Goal: Task Accomplishment & Management: Manage account settings

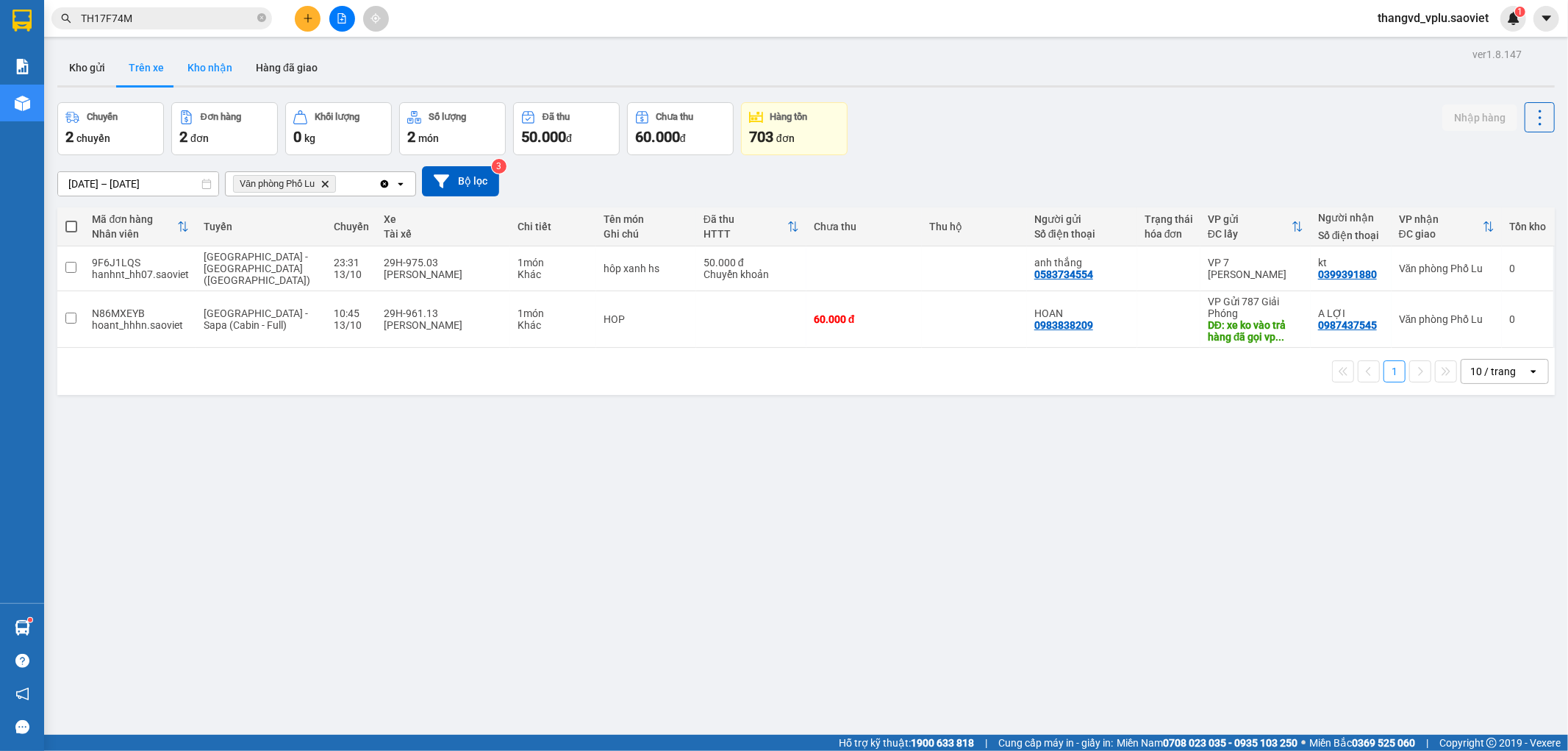
click at [196, 63] on button "Kho nhận" at bounding box center [210, 67] width 69 height 35
type input "[DATE] – [DATE]"
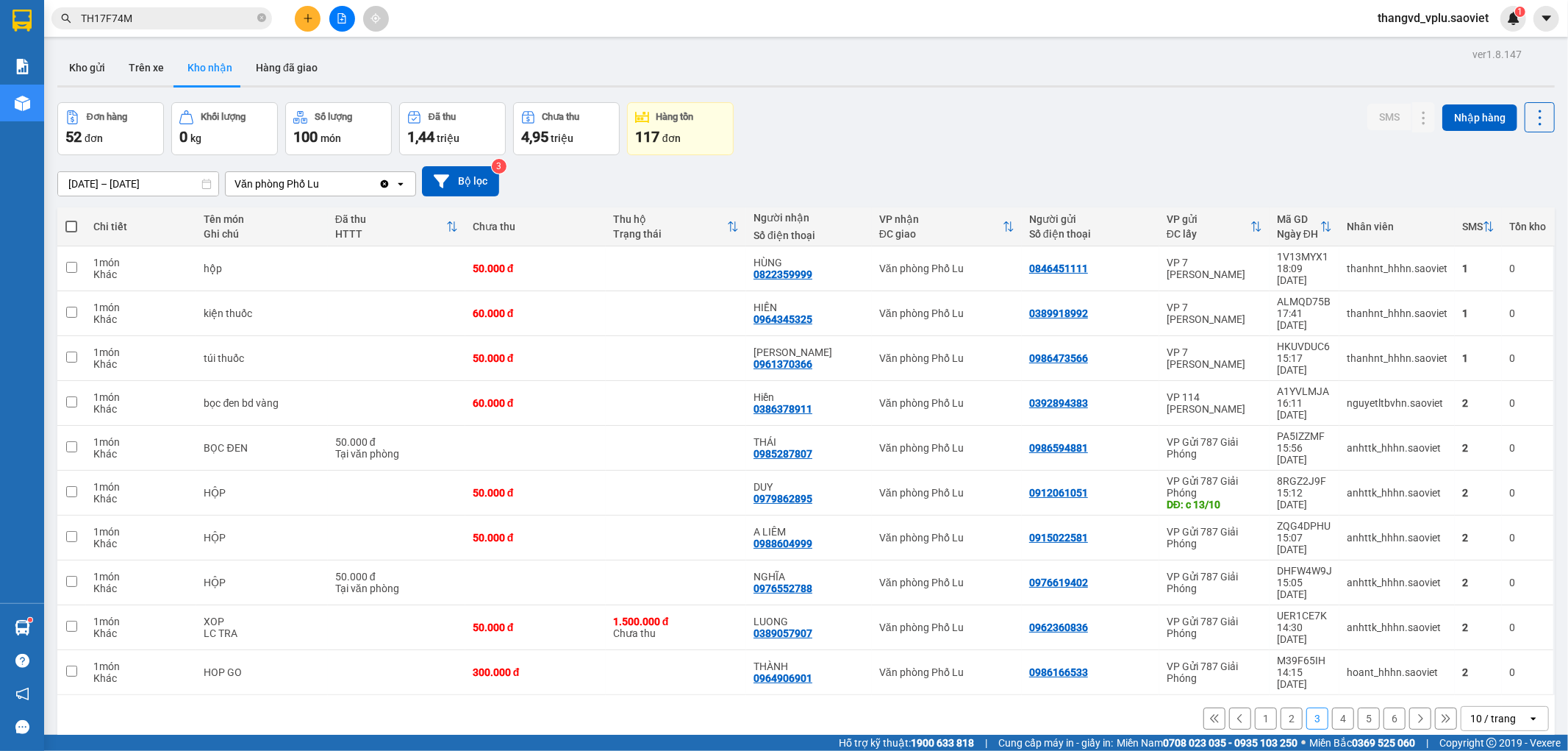
click at [1332, 708] on button "4" at bounding box center [1343, 719] width 22 height 22
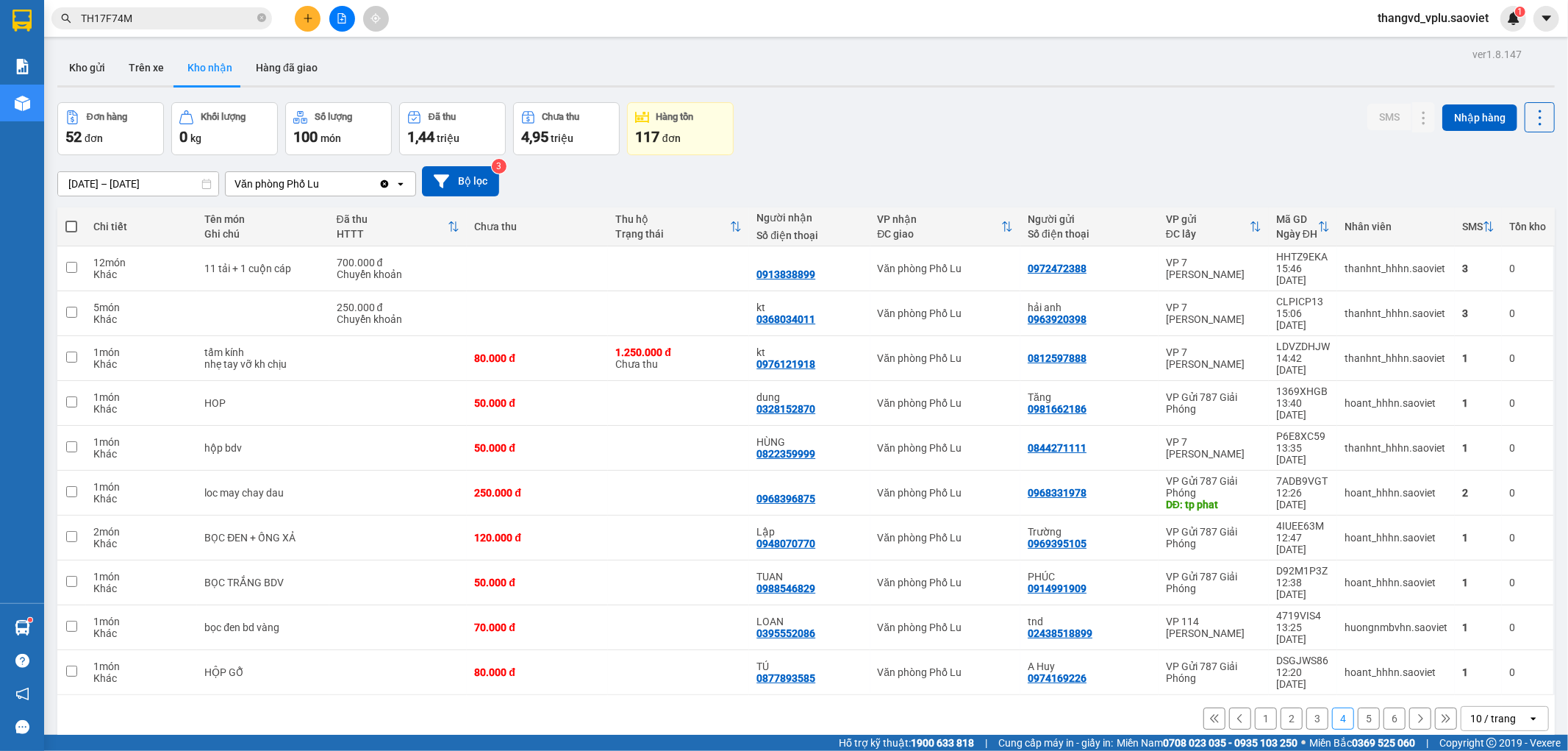
click at [1261, 708] on button "1" at bounding box center [1266, 719] width 22 height 22
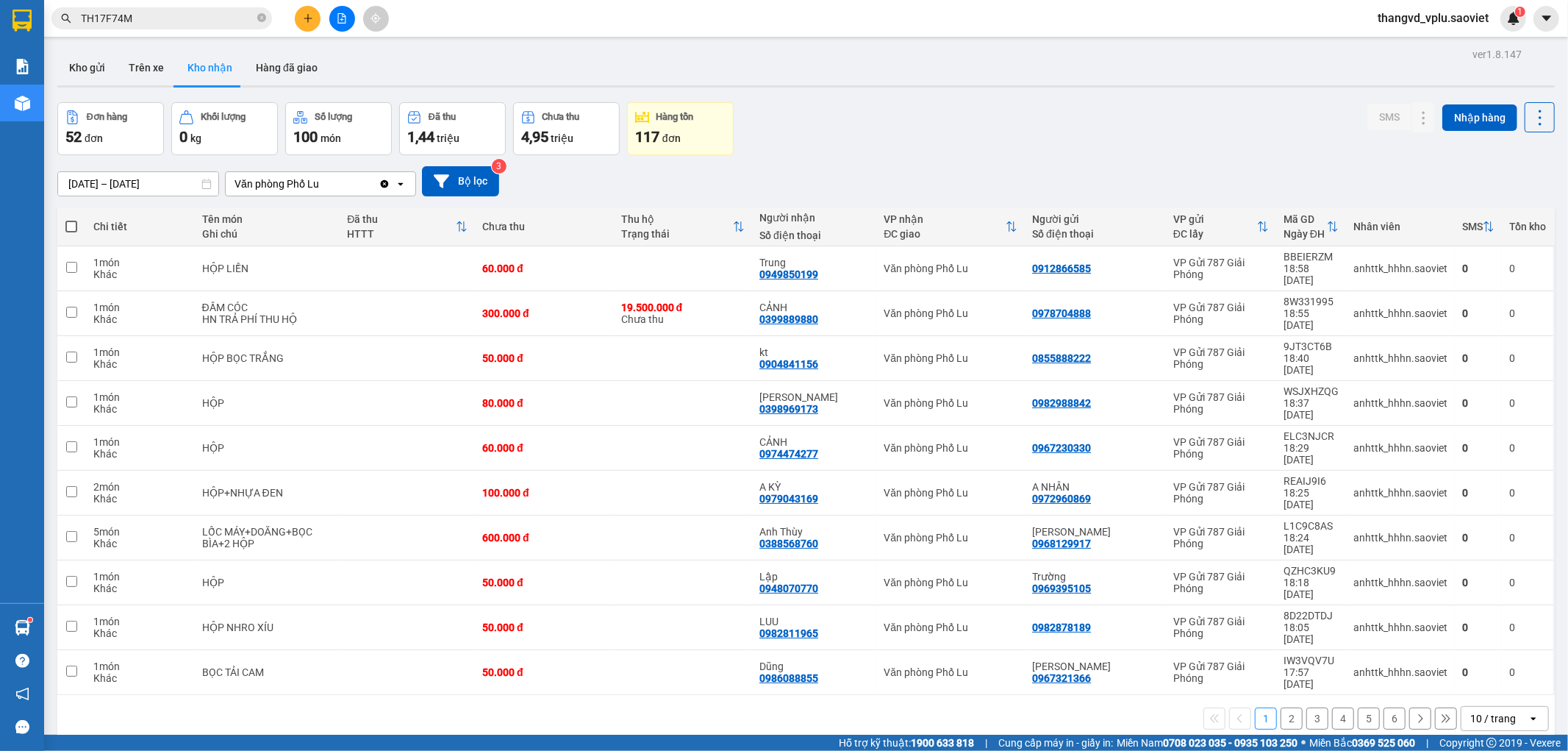
click at [1281, 708] on button "2" at bounding box center [1291, 719] width 22 height 22
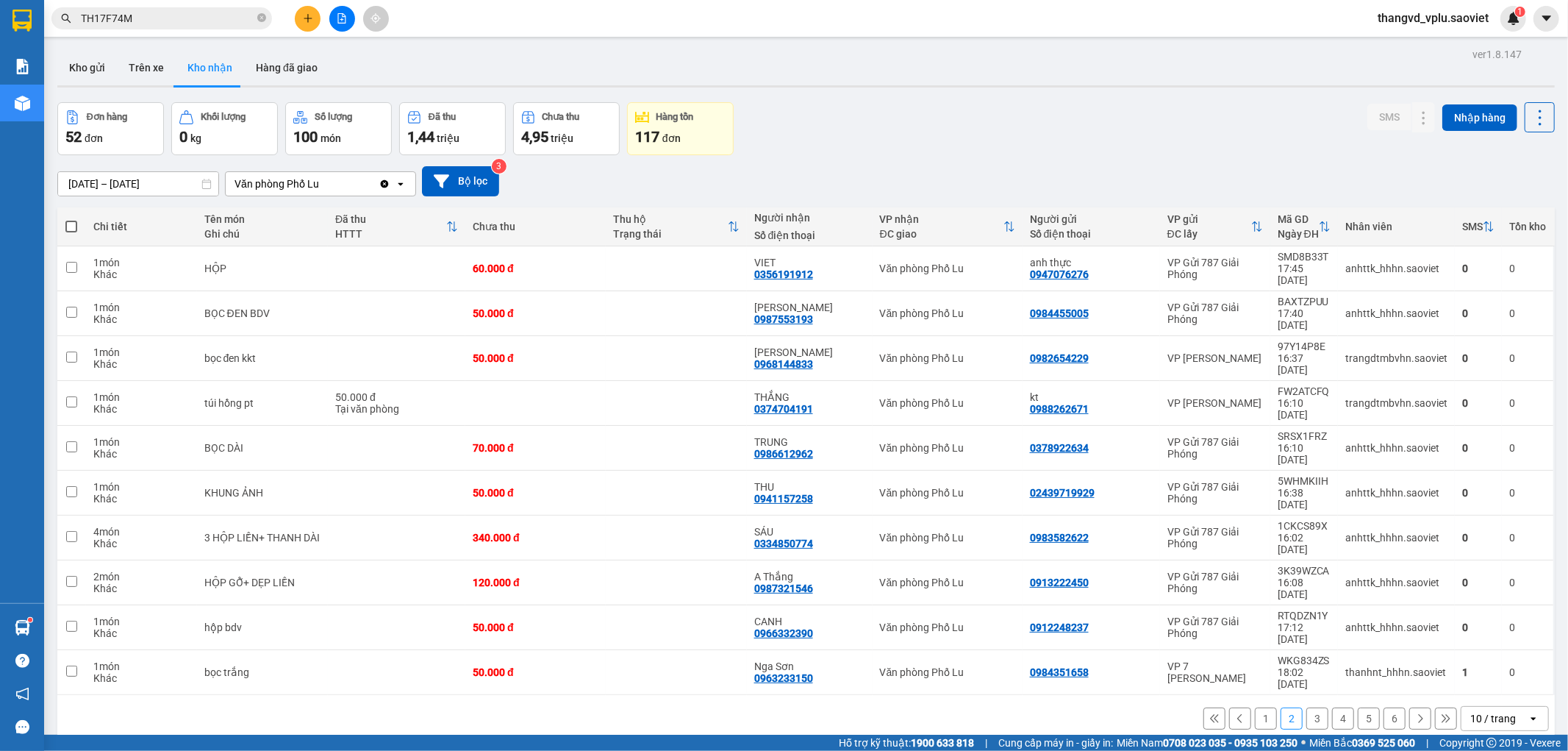
click at [1311, 708] on button "3" at bounding box center [1317, 719] width 22 height 22
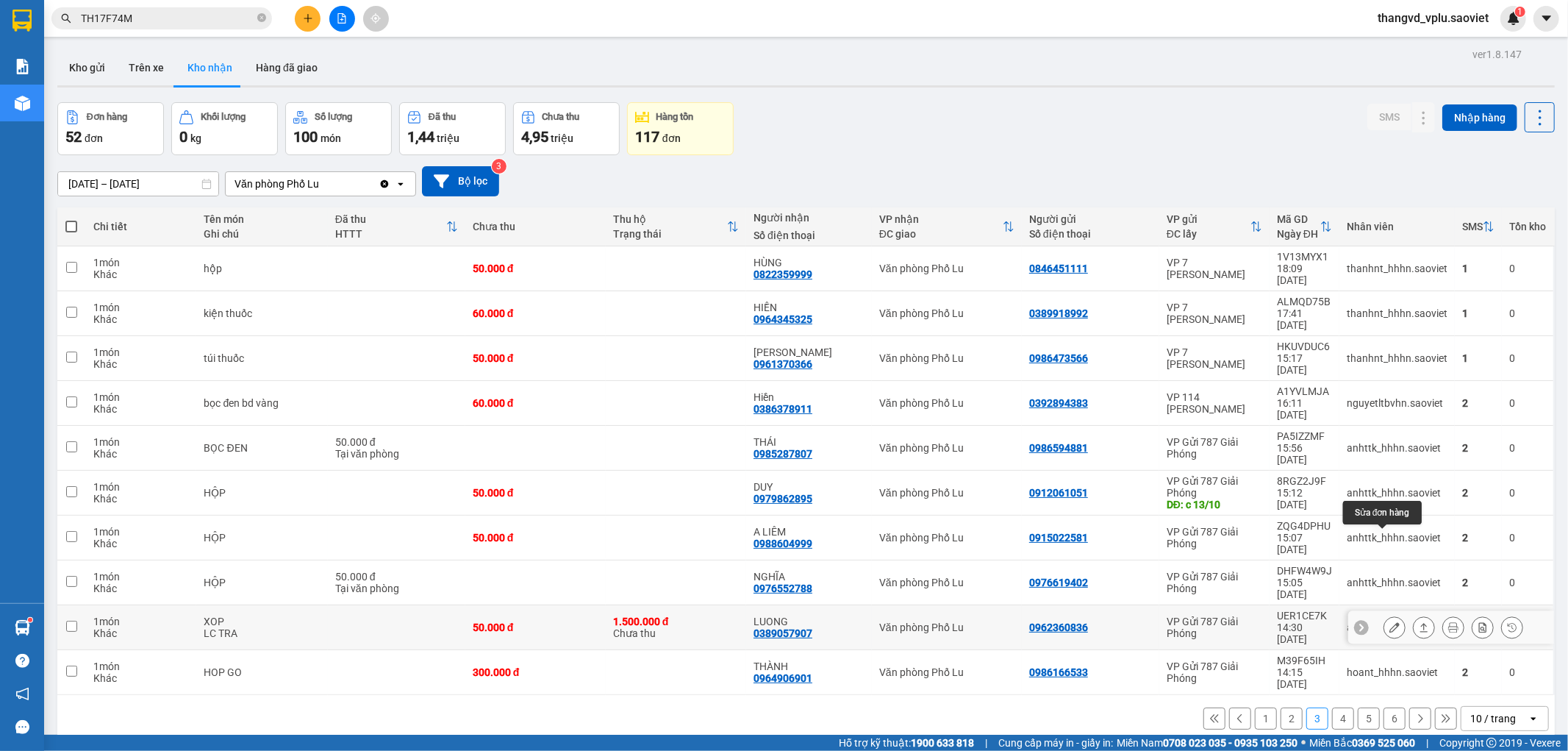
click at [1390, 622] on icon at bounding box center [1394, 627] width 10 height 10
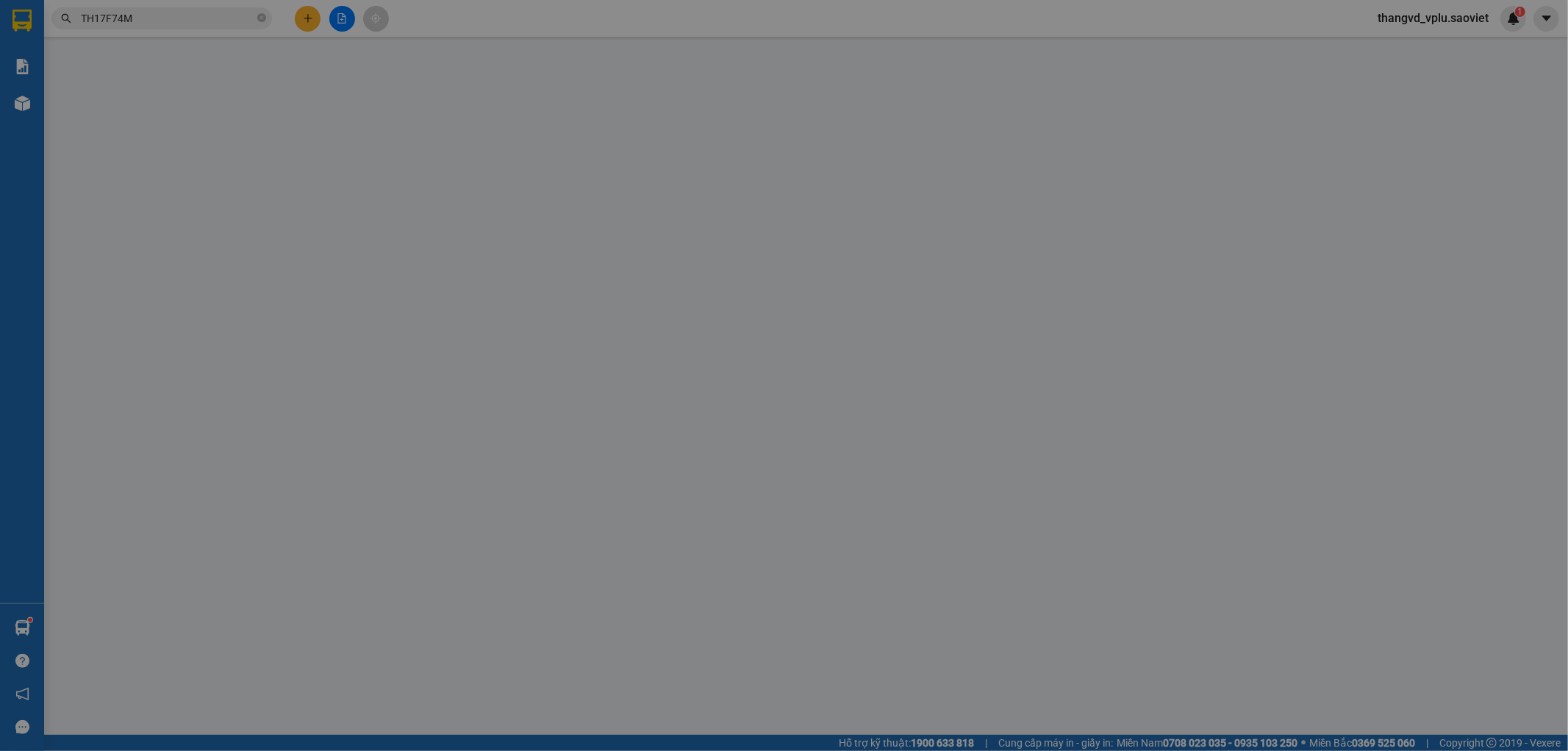
type input "0962360836"
type input "0389057907"
type input "LUONG"
type input "1.500.000"
type input "30.000"
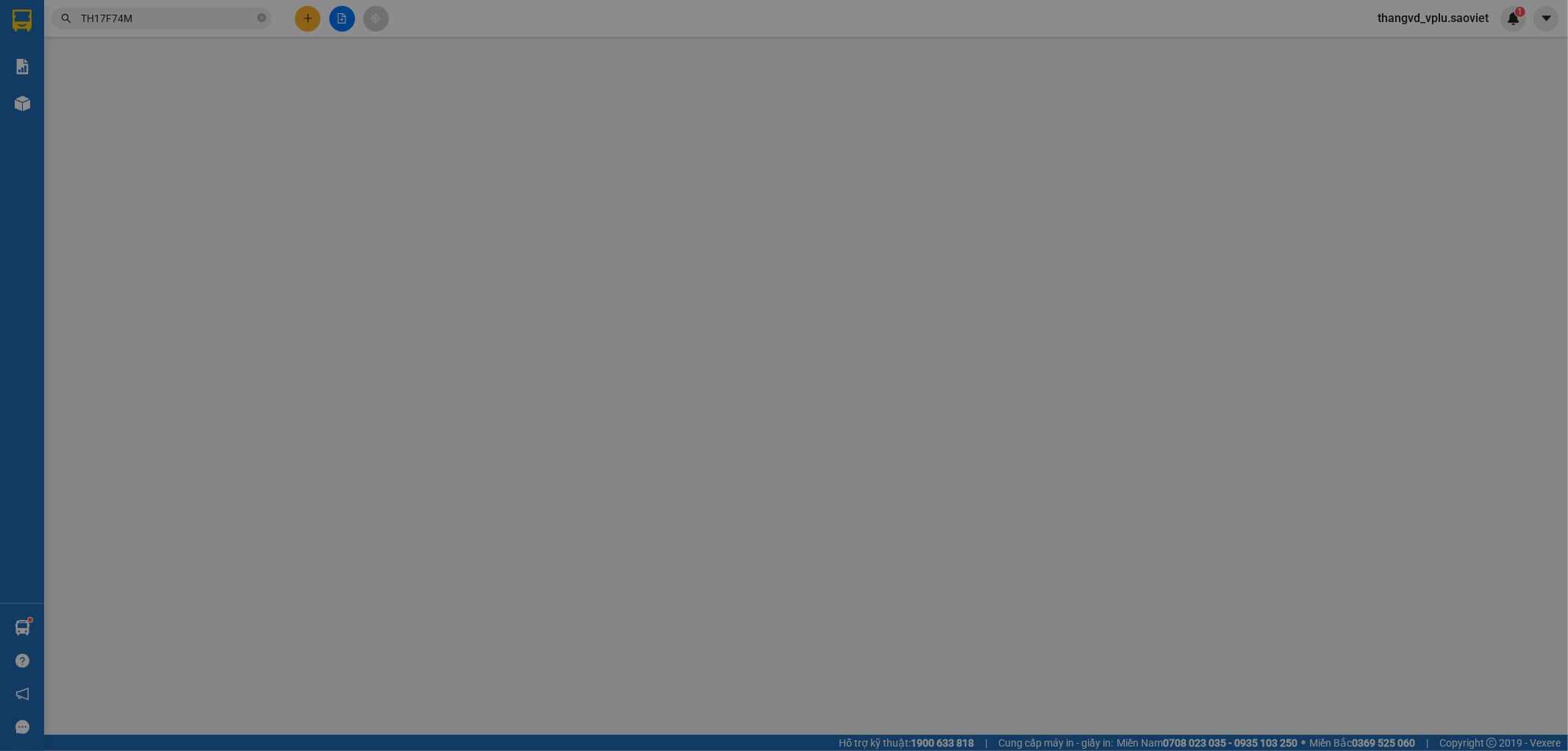
type input "50.000"
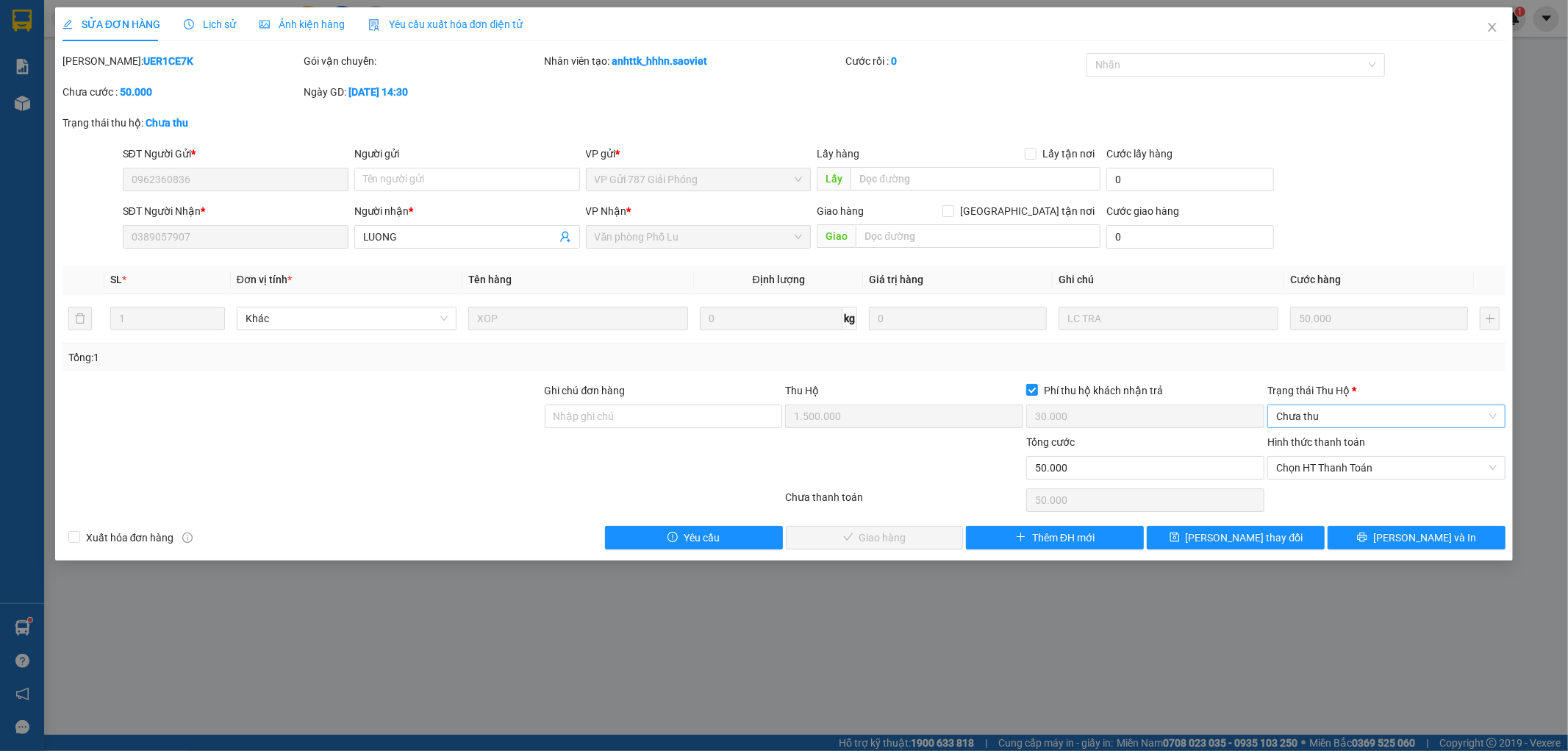
click at [1328, 413] on span "Chưa thu" at bounding box center [1386, 416] width 220 height 22
click at [1321, 494] on div "VP đã thu" at bounding box center [1387, 492] width 220 height 16
click at [1329, 469] on span "Chọn HT Thanh Toán" at bounding box center [1386, 468] width 220 height 22
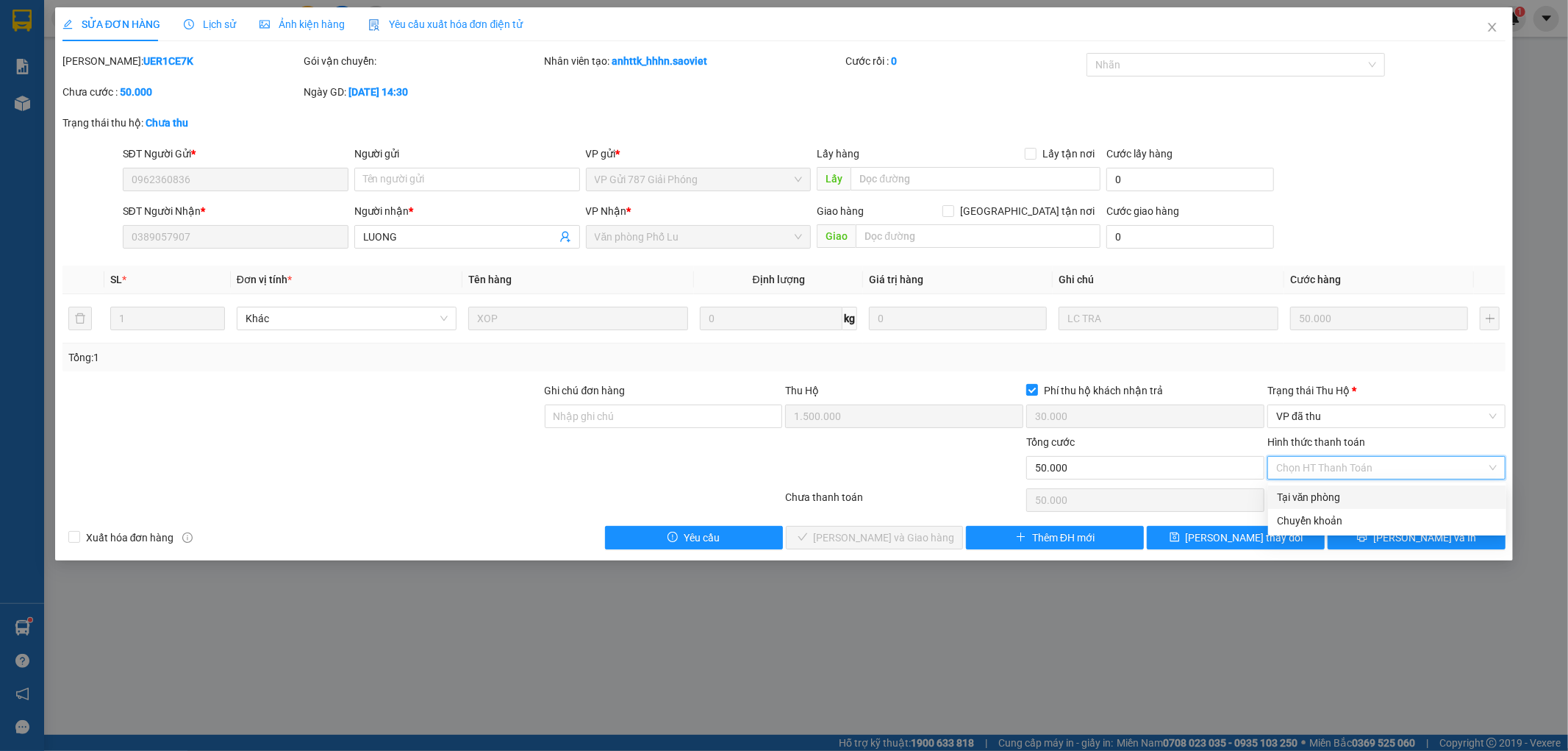
click at [1319, 497] on div "Tại văn phòng" at bounding box center [1387, 497] width 220 height 16
type input "0"
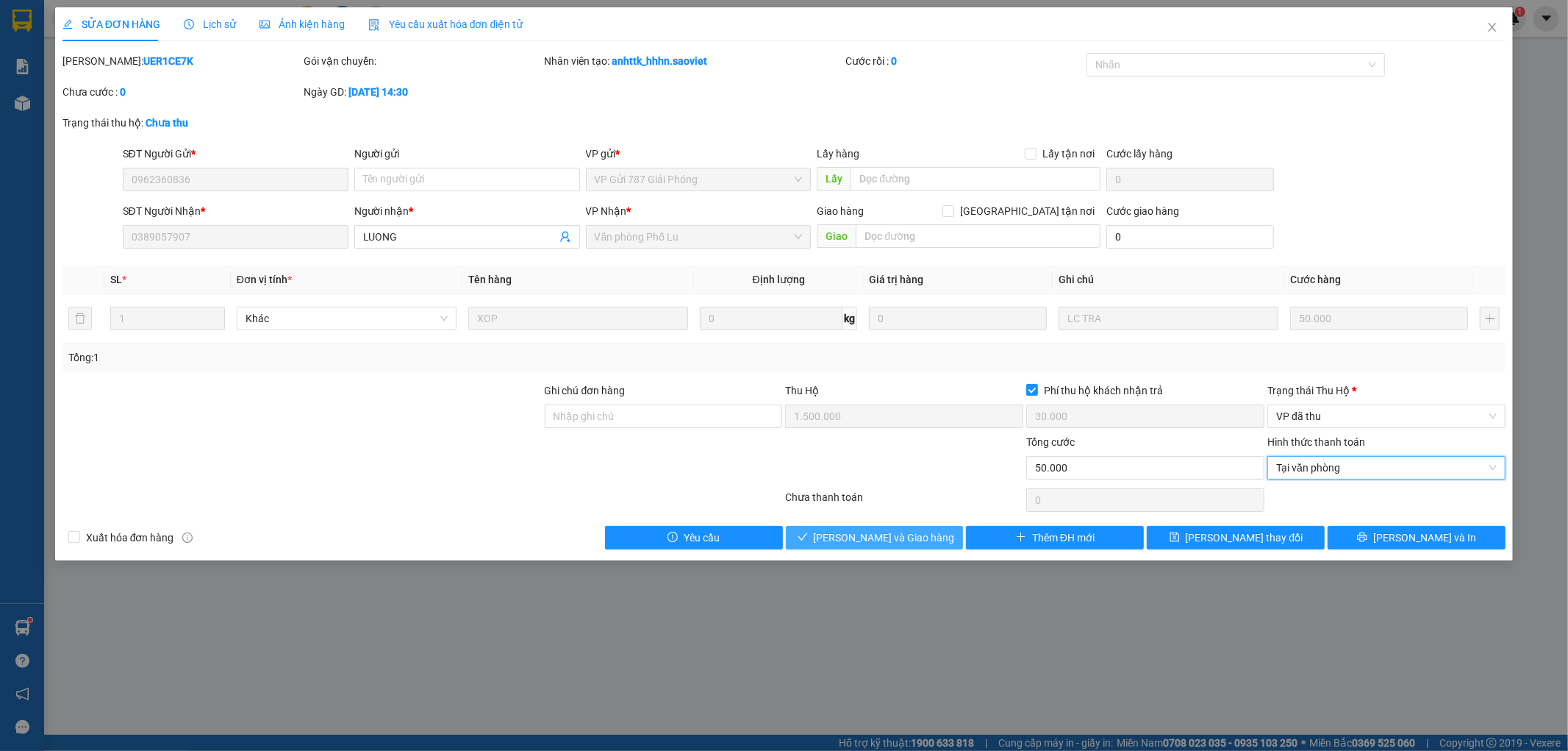
click at [871, 538] on span "[PERSON_NAME] và Giao hàng" at bounding box center [884, 537] width 141 height 16
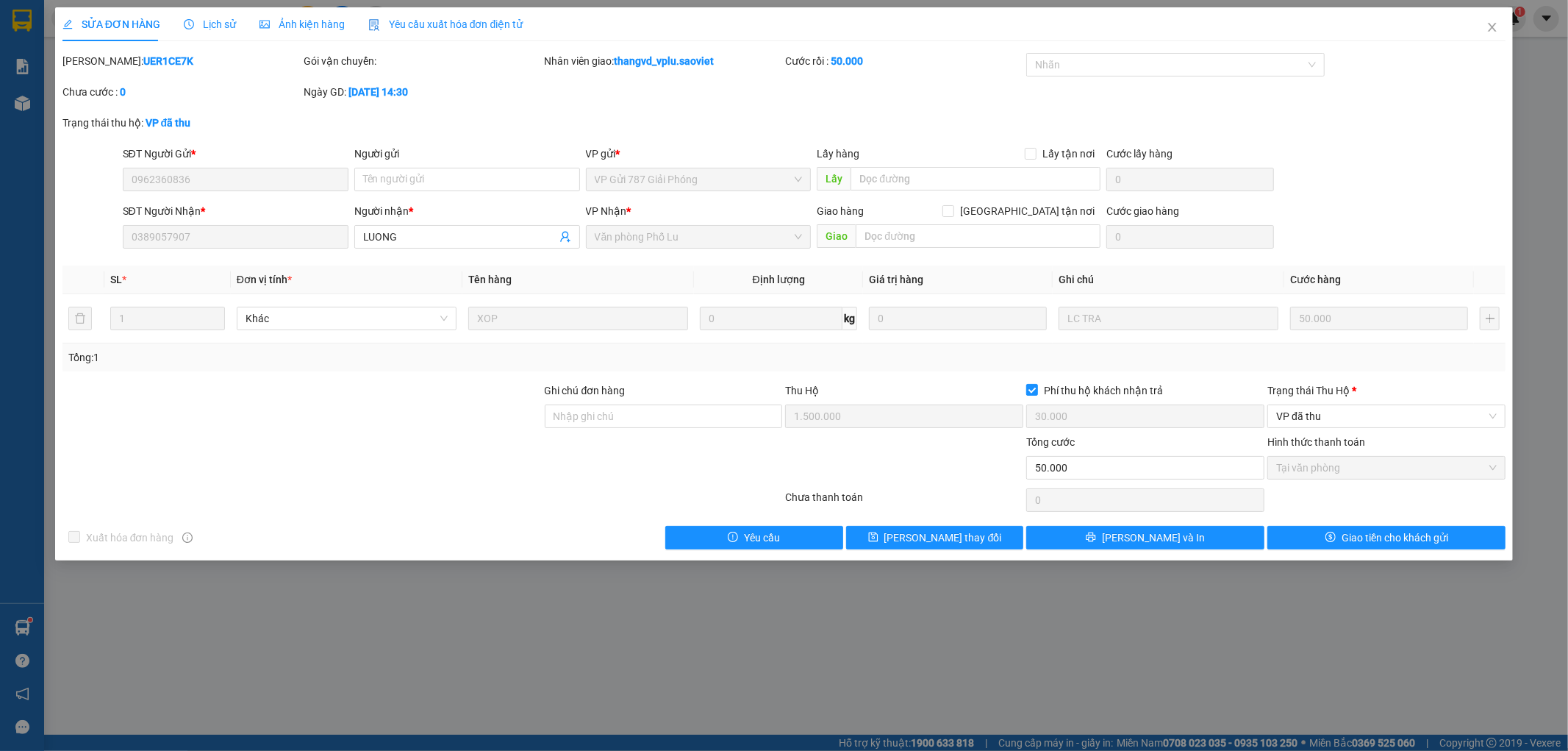
drag, startPoint x: 193, startPoint y: 50, endPoint x: 101, endPoint y: 55, distance: 92.1
click at [101, 55] on div "SỬA ĐƠN HÀNG Lịch sử Ảnh kiện hàng Yêu cầu xuất hóa đơn điện tử Total Paid Fee …" at bounding box center [785, 279] width 1444 height 542
copy b "UER1CE7K"
click at [1496, 32] on icon "close" at bounding box center [1493, 27] width 11 height 11
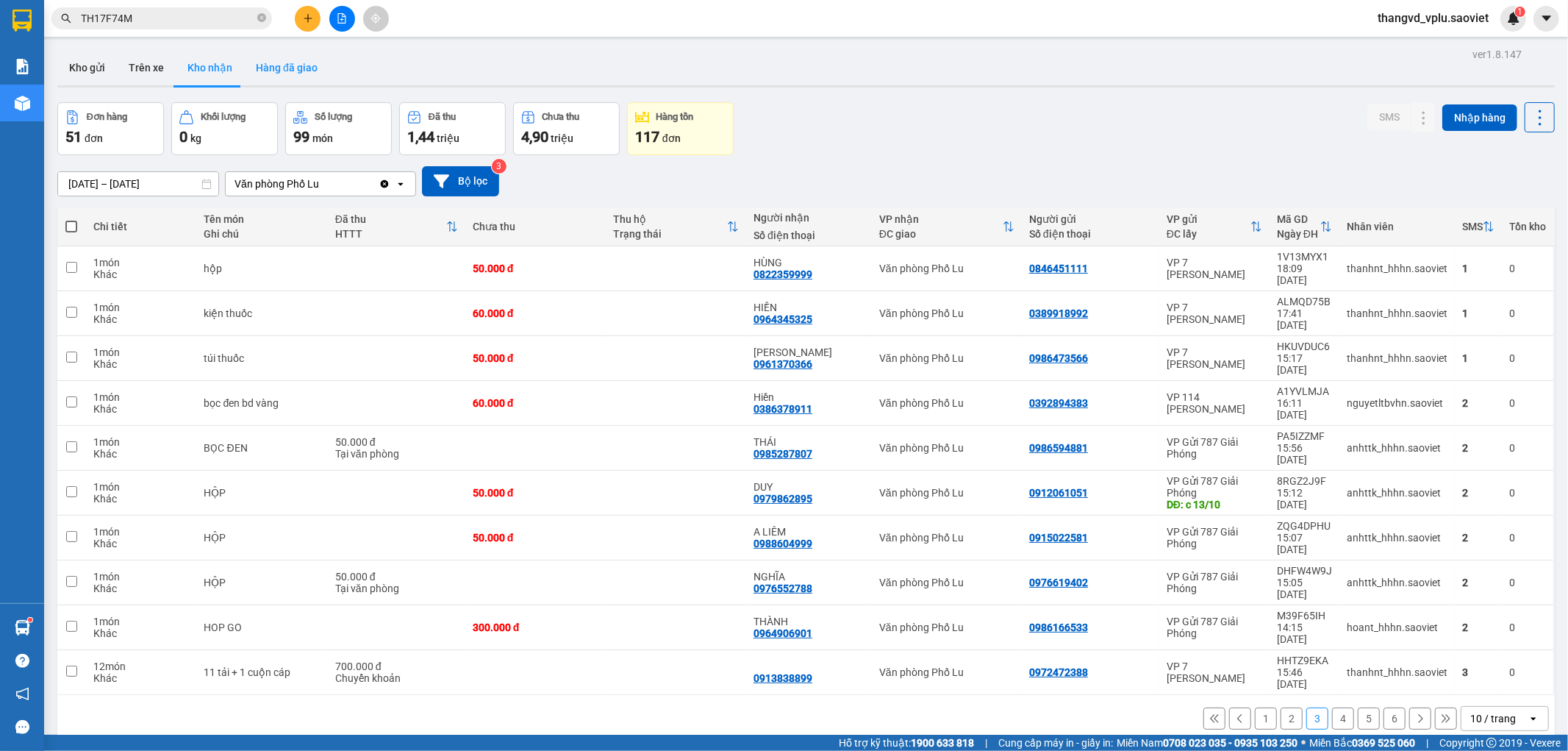
click at [258, 63] on button "Hàng đã giao" at bounding box center [286, 67] width 85 height 35
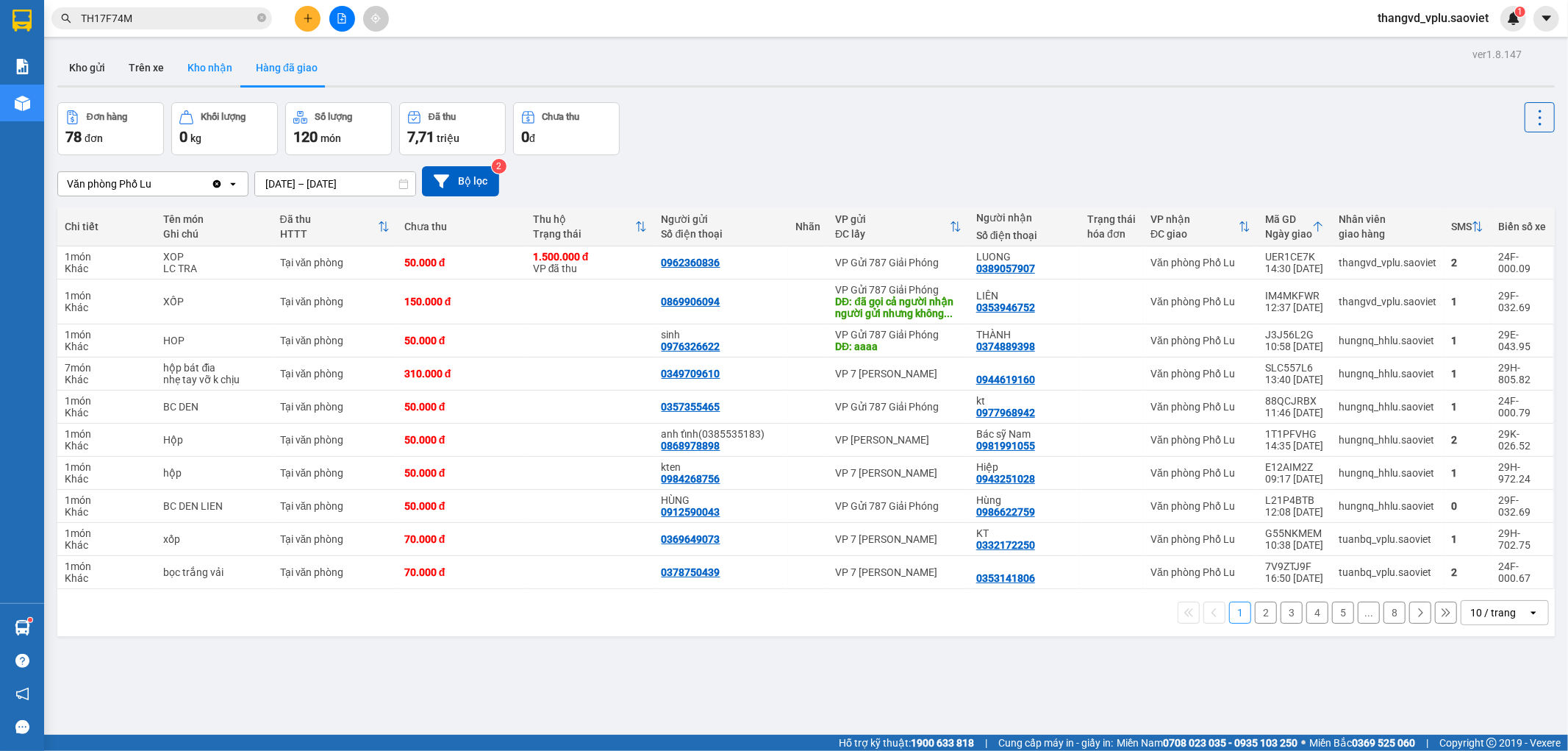
click at [206, 69] on button "Kho nhận" at bounding box center [210, 67] width 69 height 35
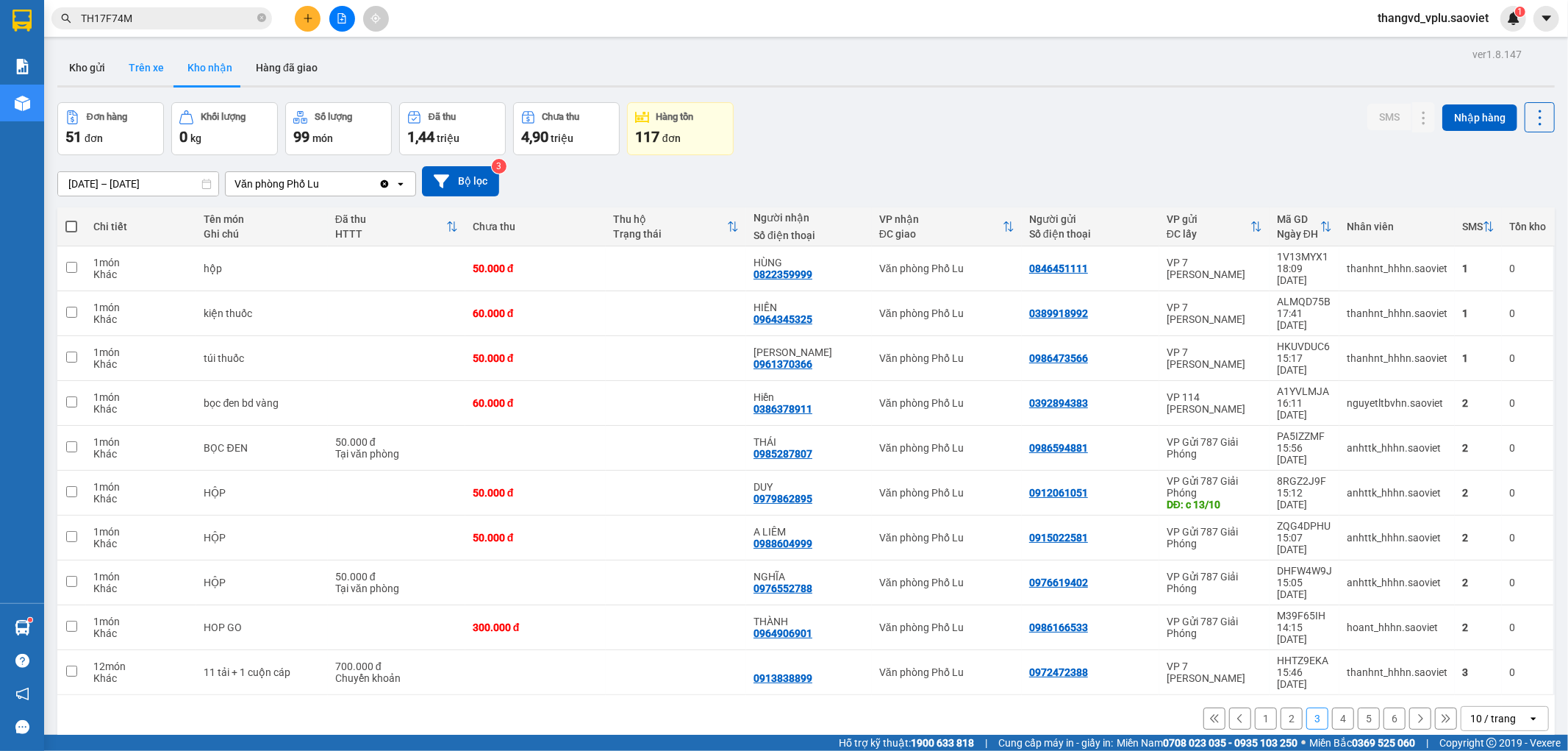
click at [155, 76] on button "Trên xe" at bounding box center [147, 67] width 59 height 35
type input "[DATE] – [DATE]"
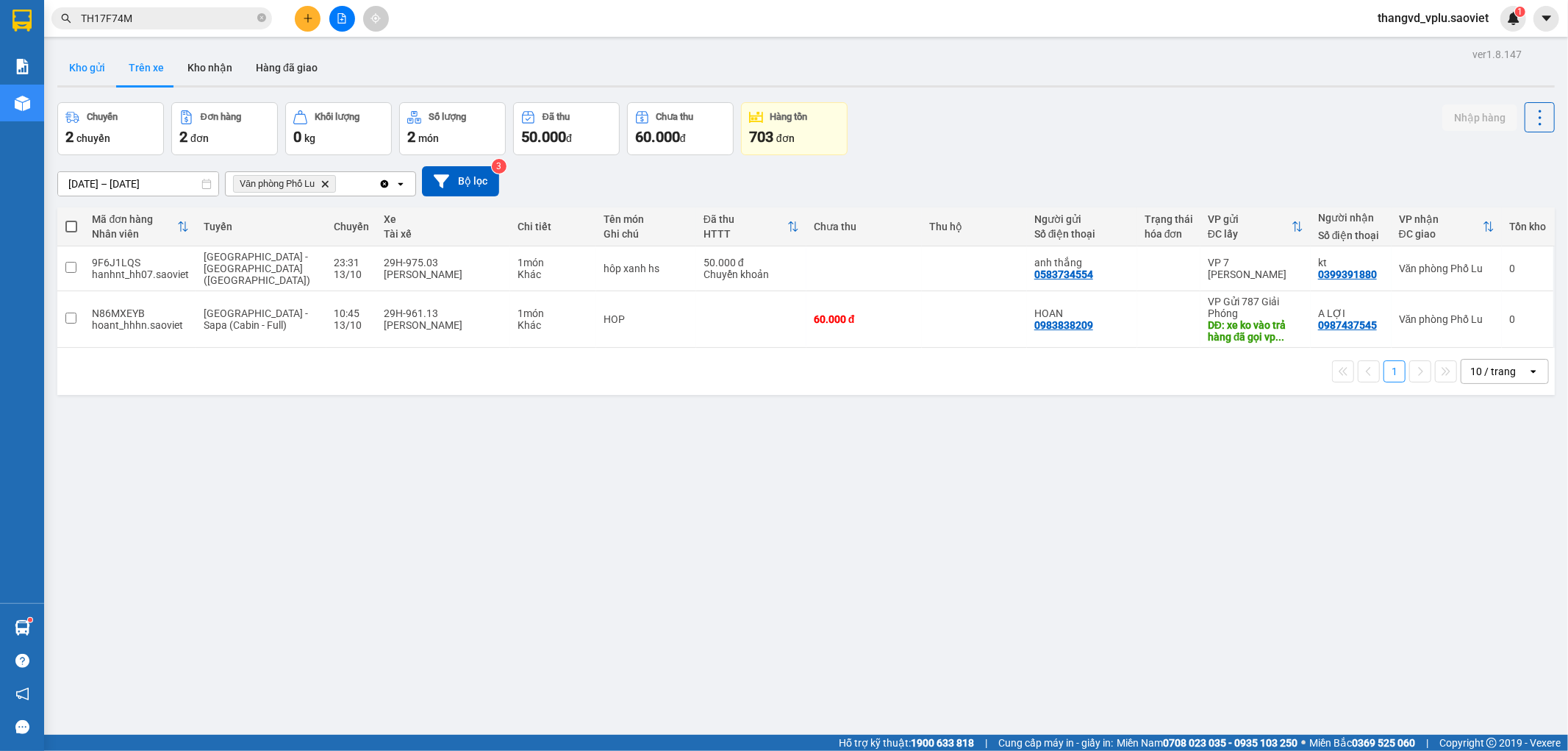
click at [89, 68] on button "Kho gửi" at bounding box center [87, 67] width 59 height 35
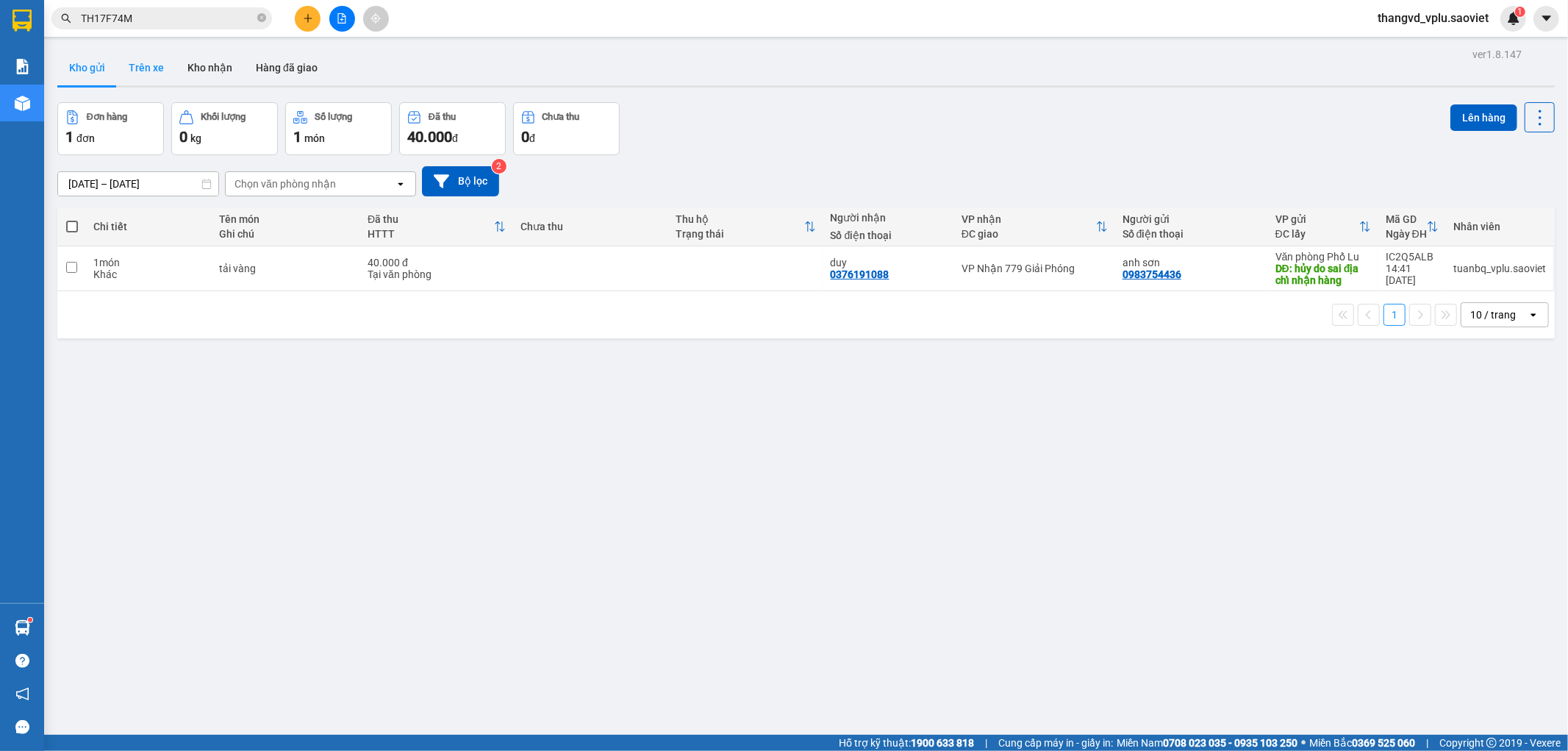
click at [135, 63] on button "Trên xe" at bounding box center [147, 67] width 59 height 35
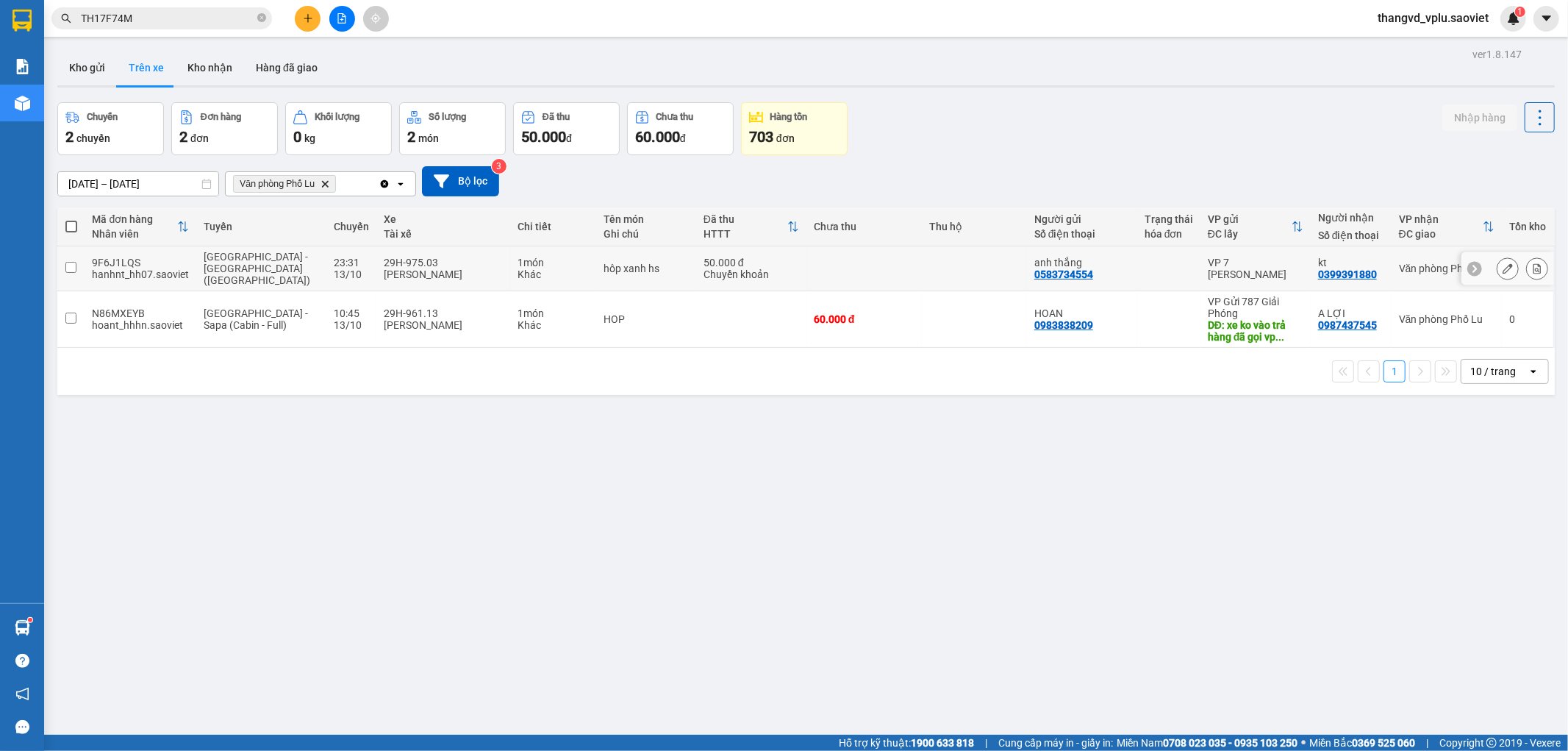
click at [428, 268] on div "[PERSON_NAME]" at bounding box center [443, 274] width 119 height 11
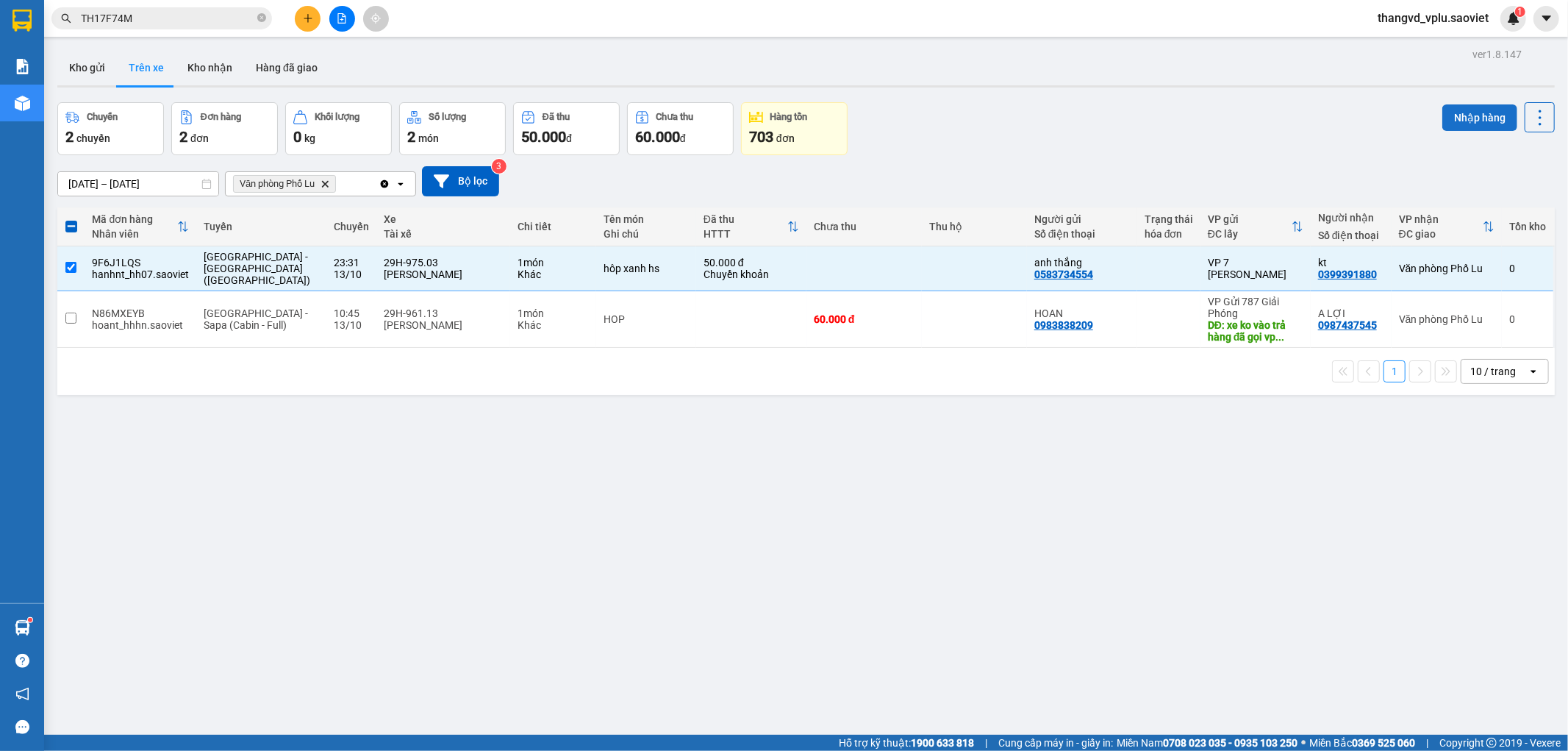
click at [1466, 113] on button "Nhập hàng" at bounding box center [1480, 117] width 75 height 27
checkbox input "false"
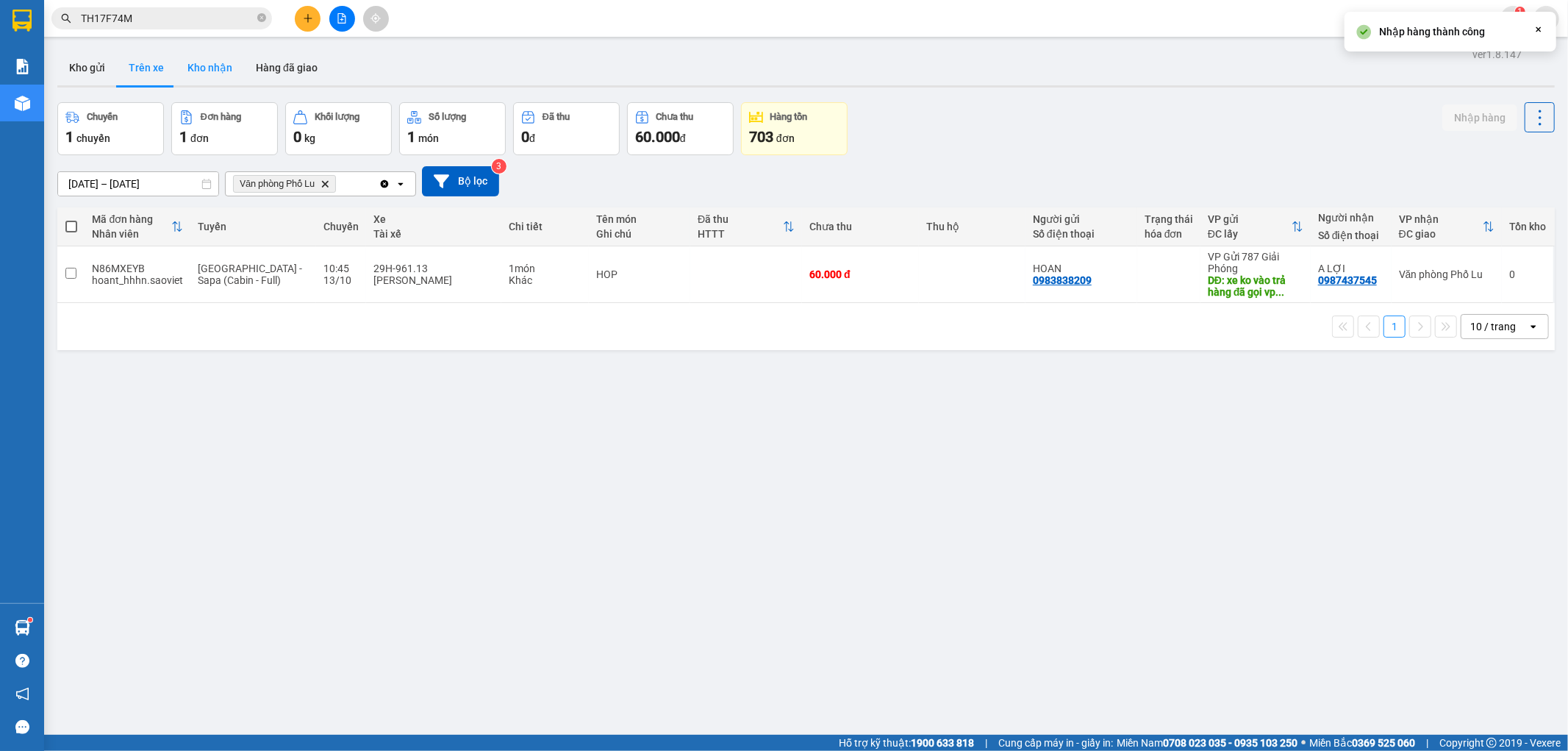
click at [224, 74] on button "Kho nhận" at bounding box center [210, 67] width 69 height 35
type input "[DATE] – [DATE]"
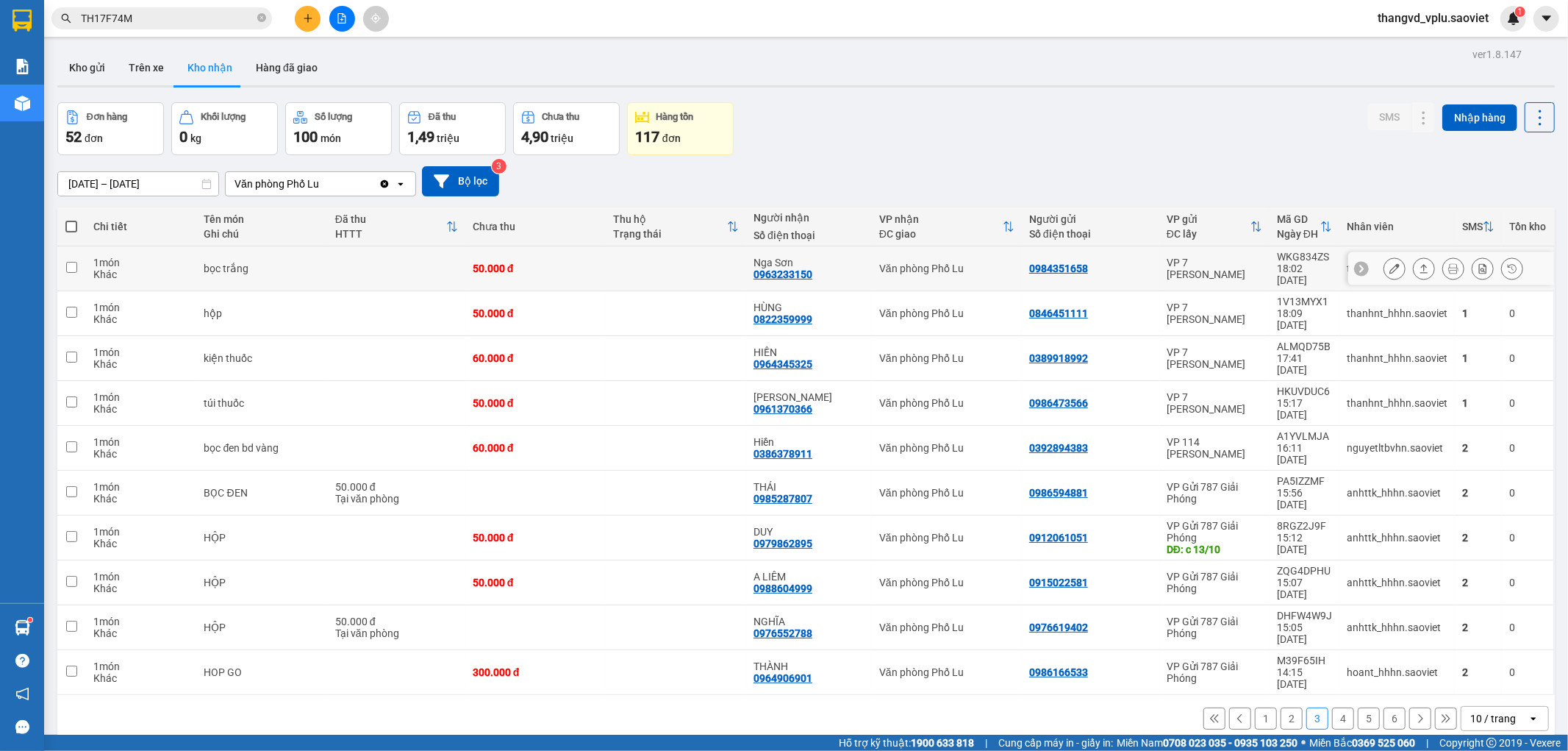
click at [329, 258] on td at bounding box center [397, 268] width 137 height 45
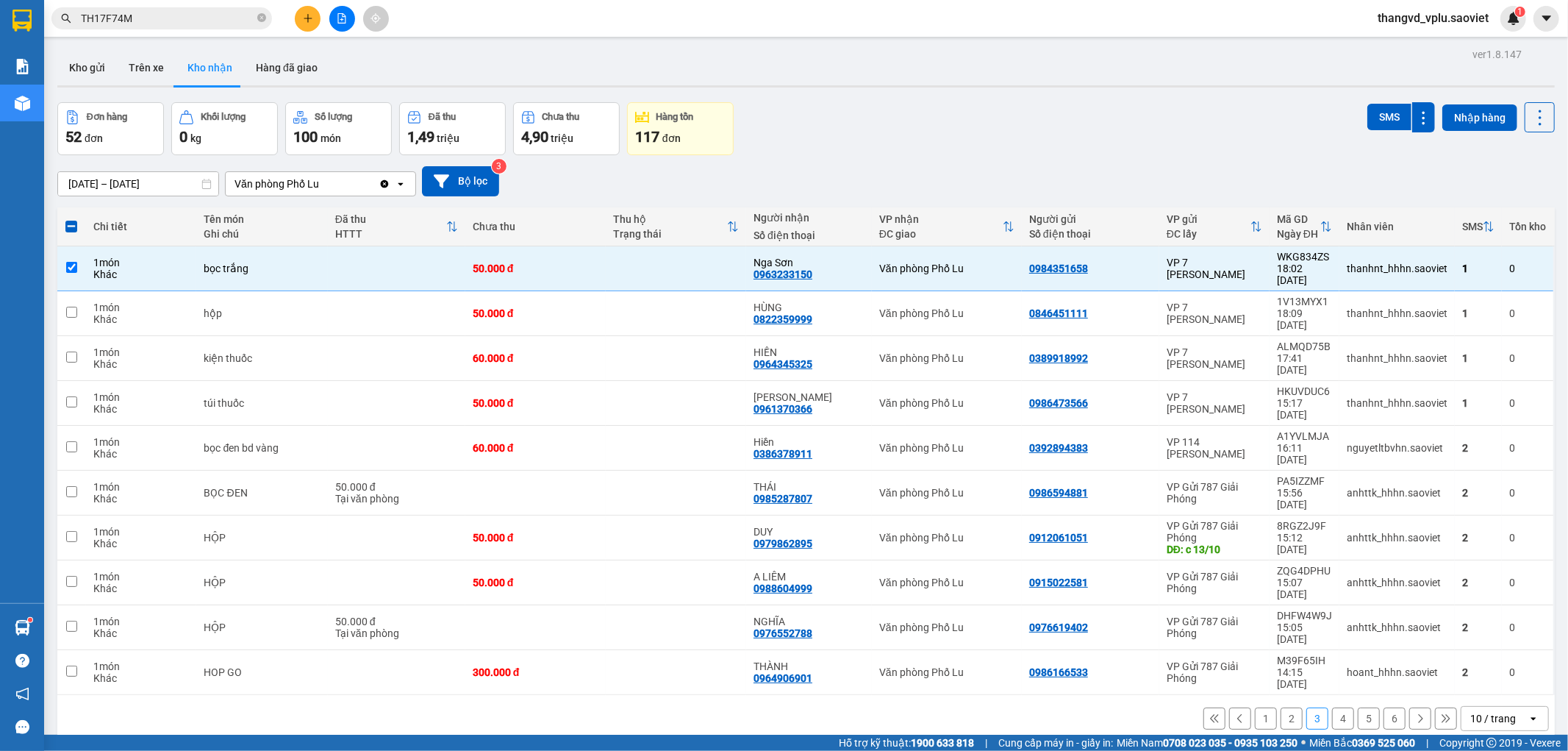
click at [1256, 708] on button "1" at bounding box center [1266, 719] width 22 height 22
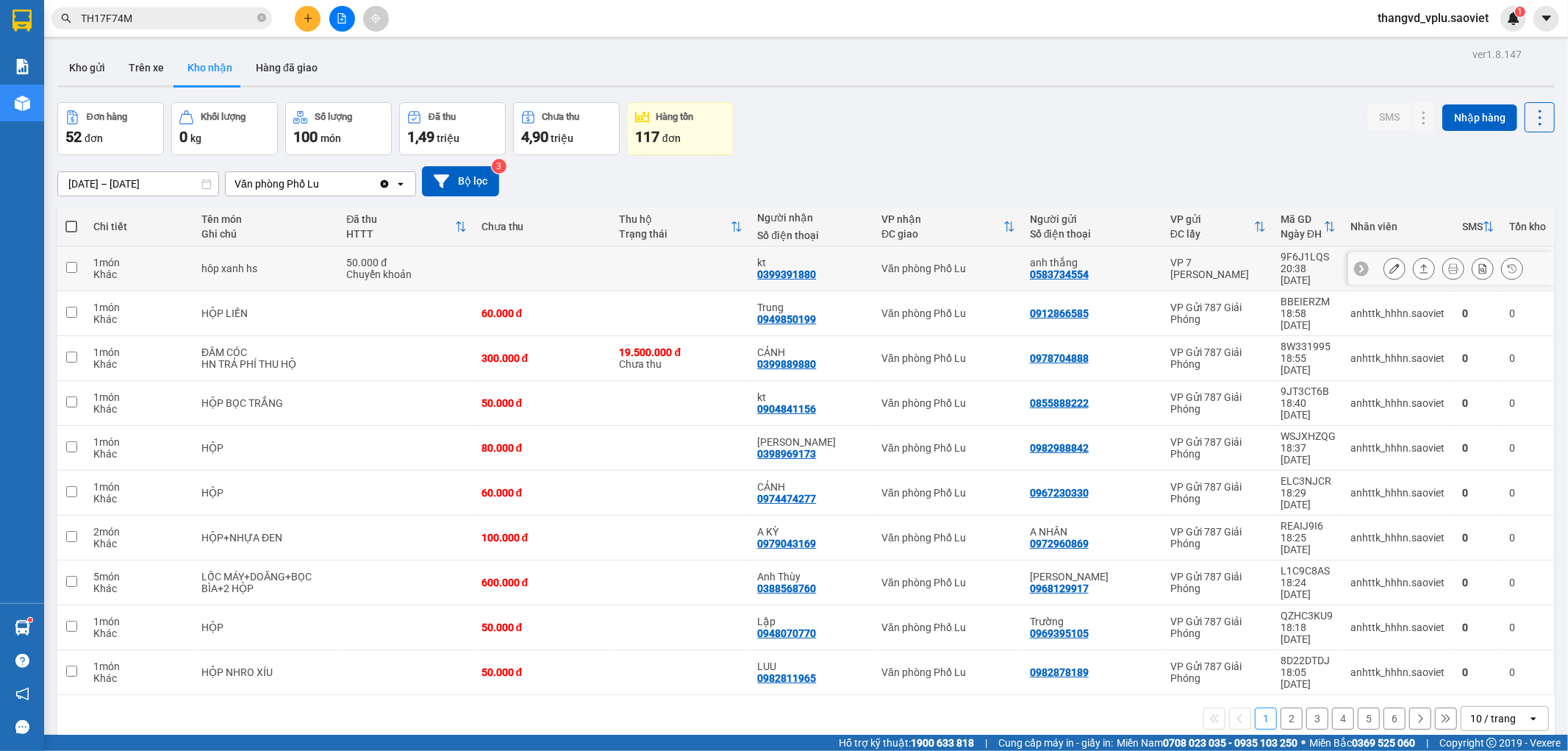
click at [410, 259] on div "50.000 đ" at bounding box center [406, 262] width 120 height 11
checkbox input "true"
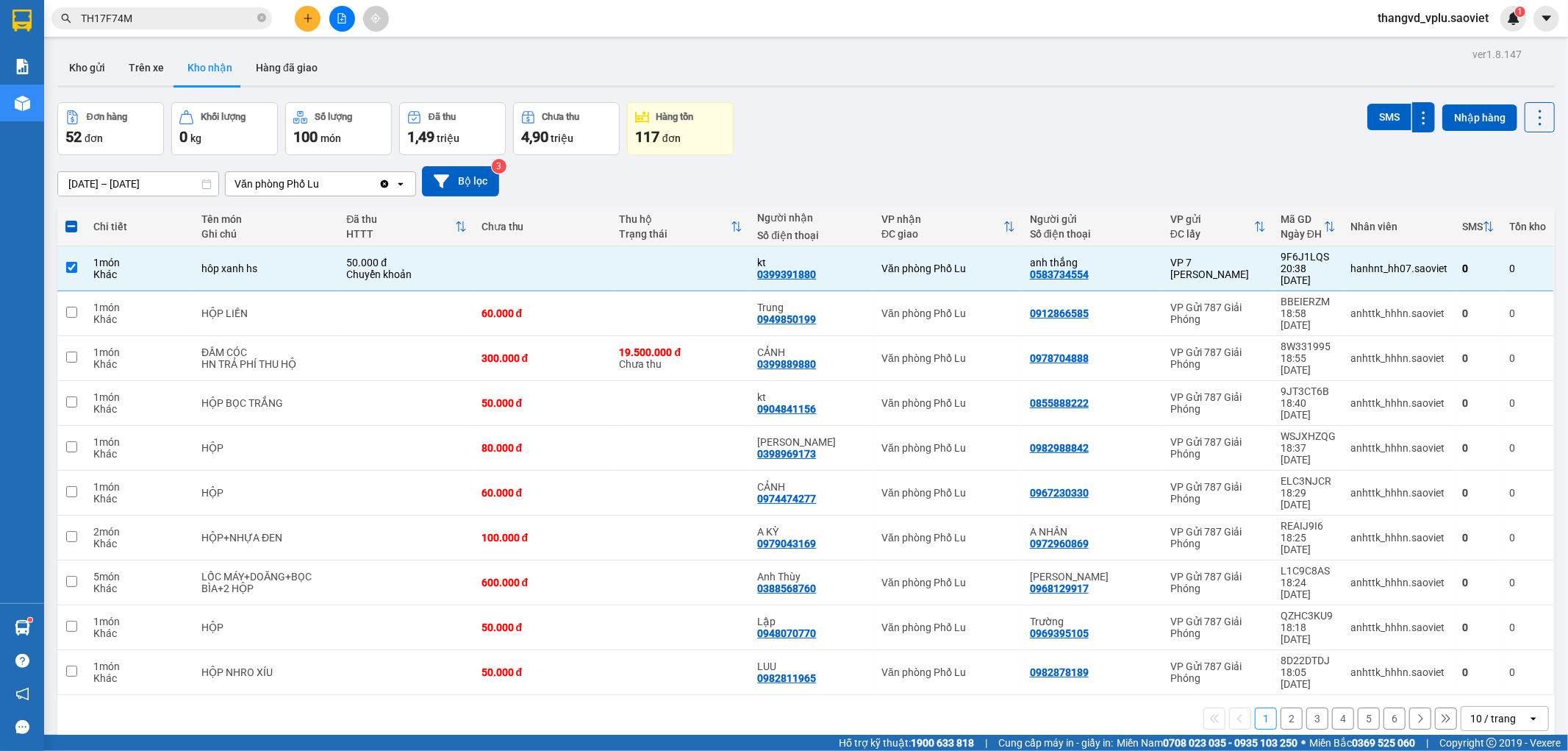
drag, startPoint x: 1376, startPoint y: 108, endPoint x: 1006, endPoint y: 107, distance: 370.0
click at [1037, 104] on div "Đơn hàng 52 đơn Khối lượng 0 kg Số lượng 100 món Đã thu 1,49 triệu Chưa thu 4,9…" at bounding box center [806, 129] width 1497 height 53
click at [75, 231] on span at bounding box center [72, 226] width 11 height 11
click at [72, 219] on input "checkbox" at bounding box center [72, 219] width 0 height 0
checkbox input "true"
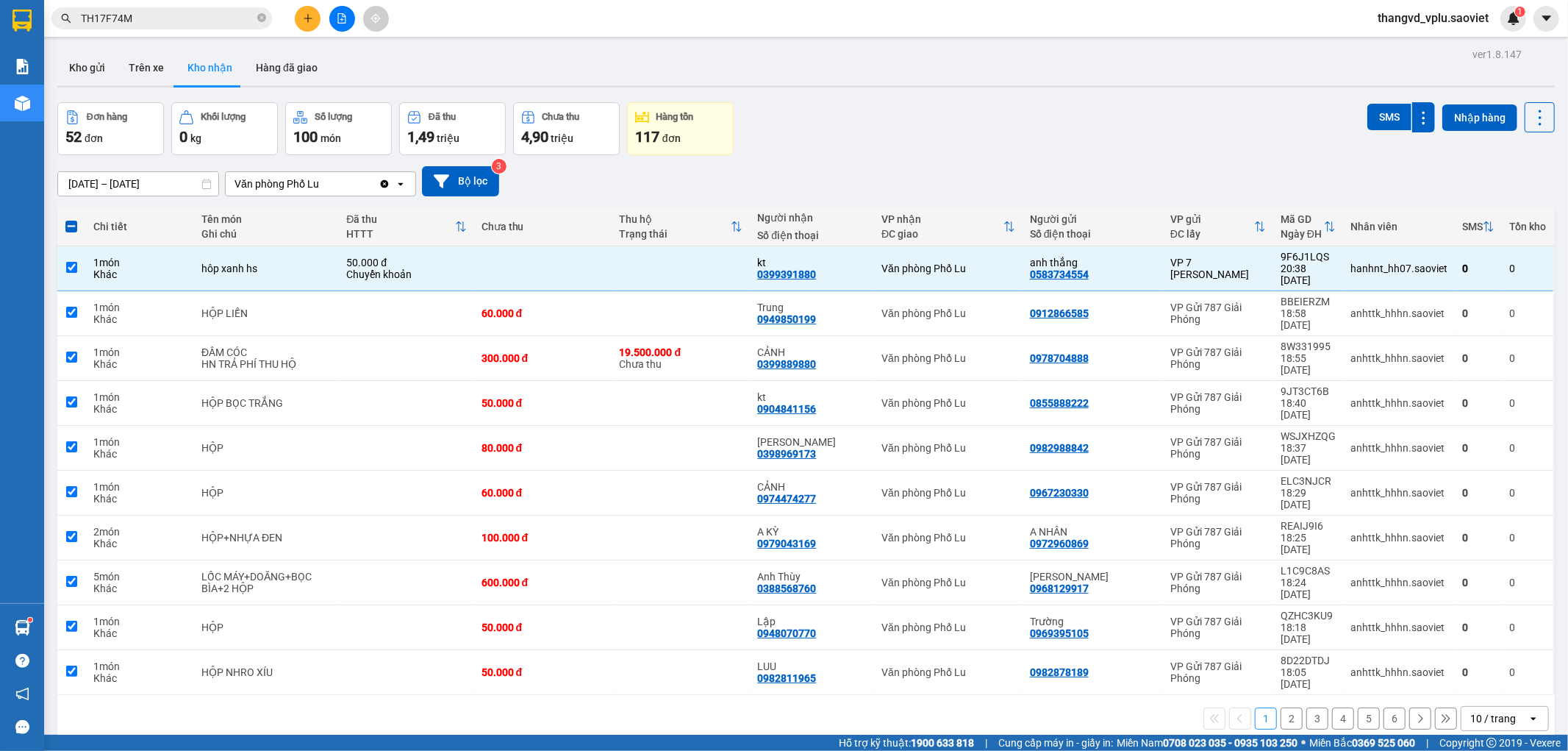
checkbox input "true"
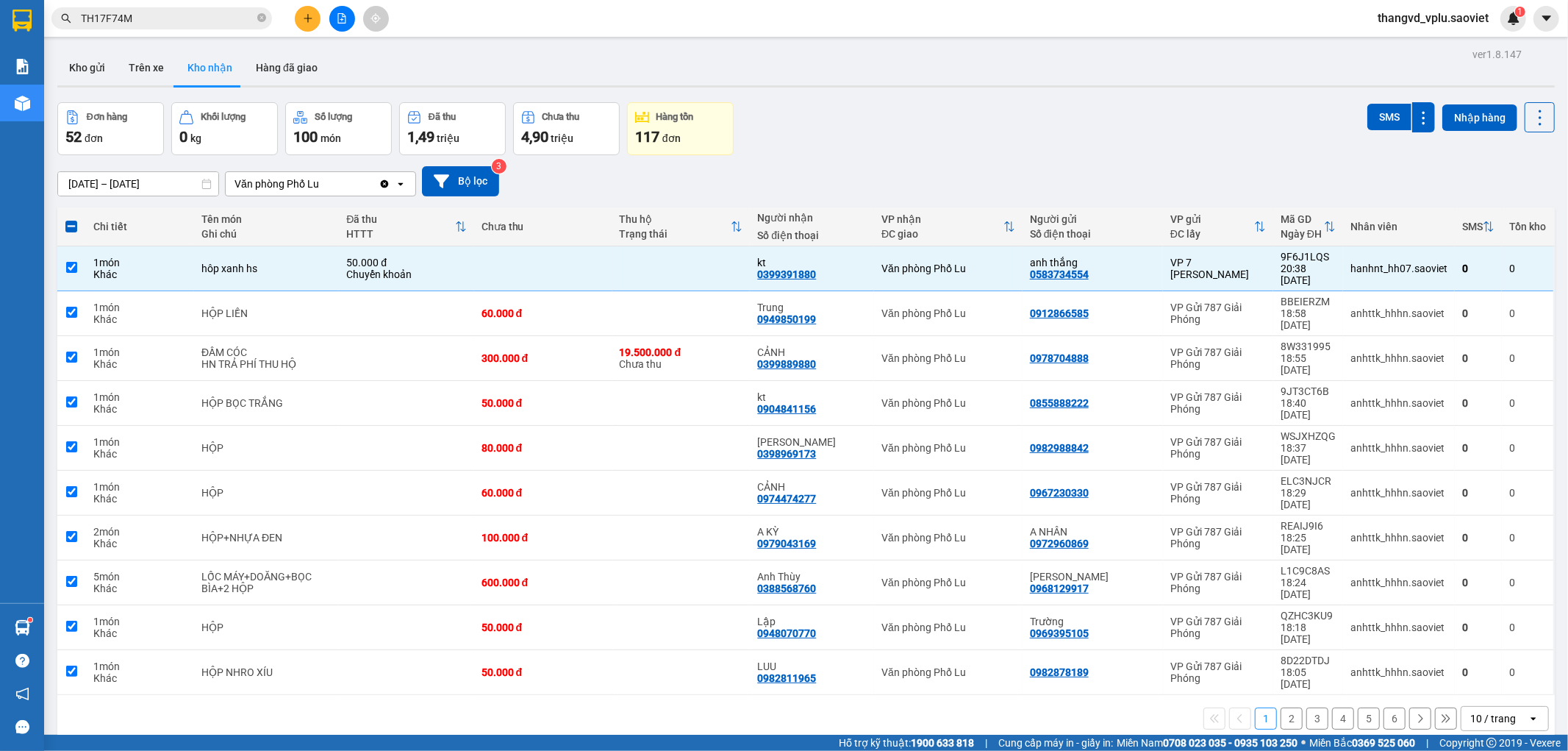
checkbox input "true"
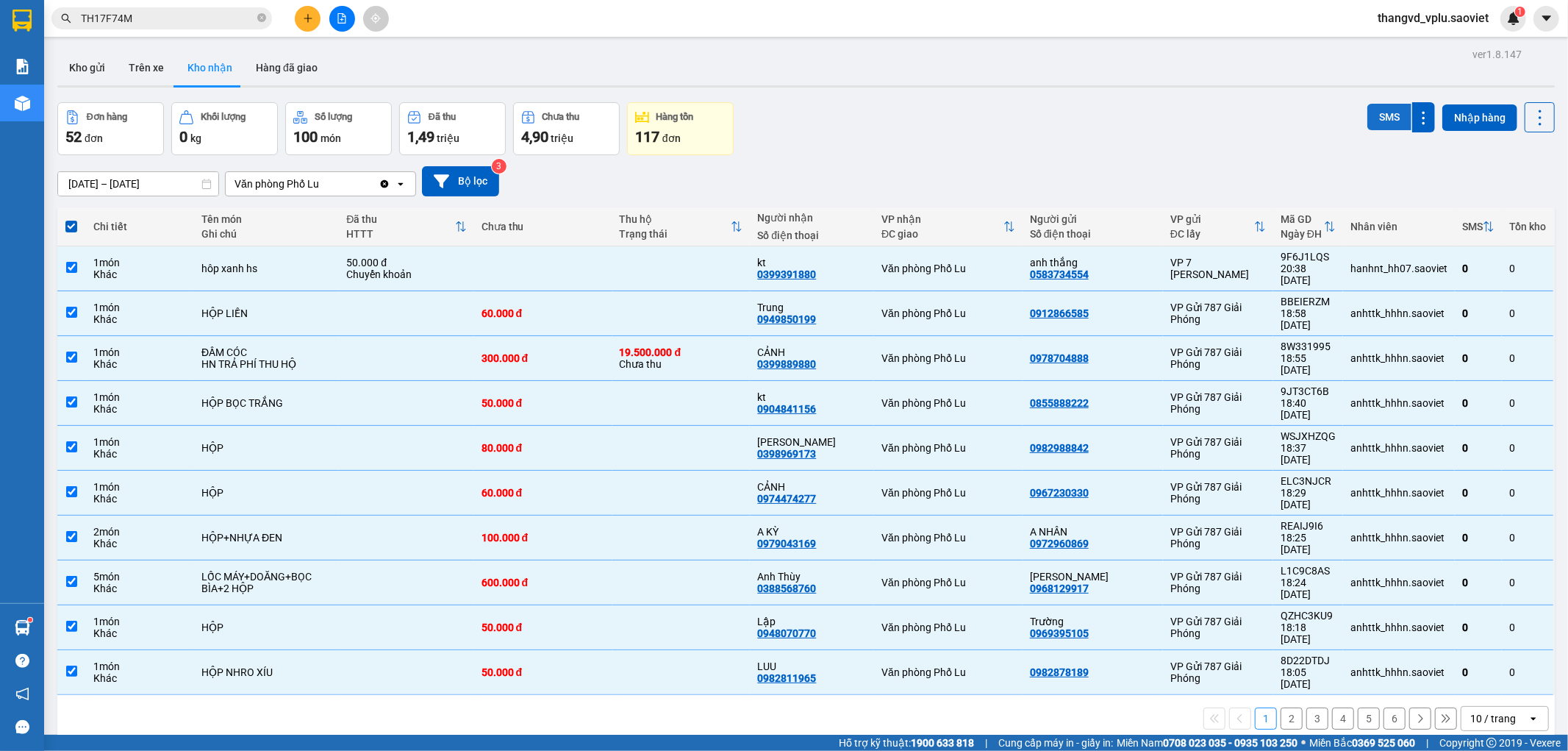
click at [1385, 115] on button "SMS" at bounding box center [1390, 117] width 44 height 27
click at [1281, 708] on button "2" at bounding box center [1291, 719] width 22 height 22
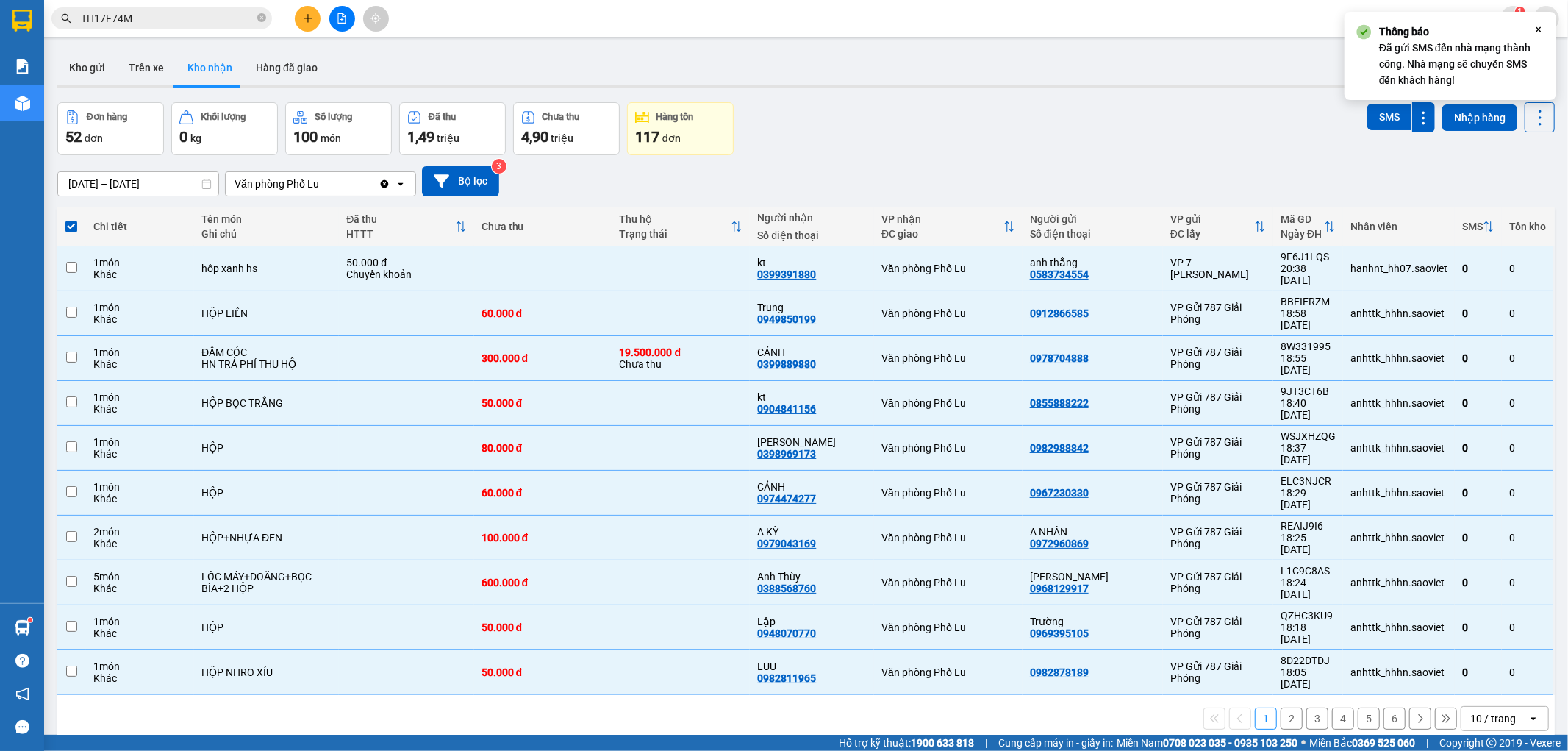
checkbox input "false"
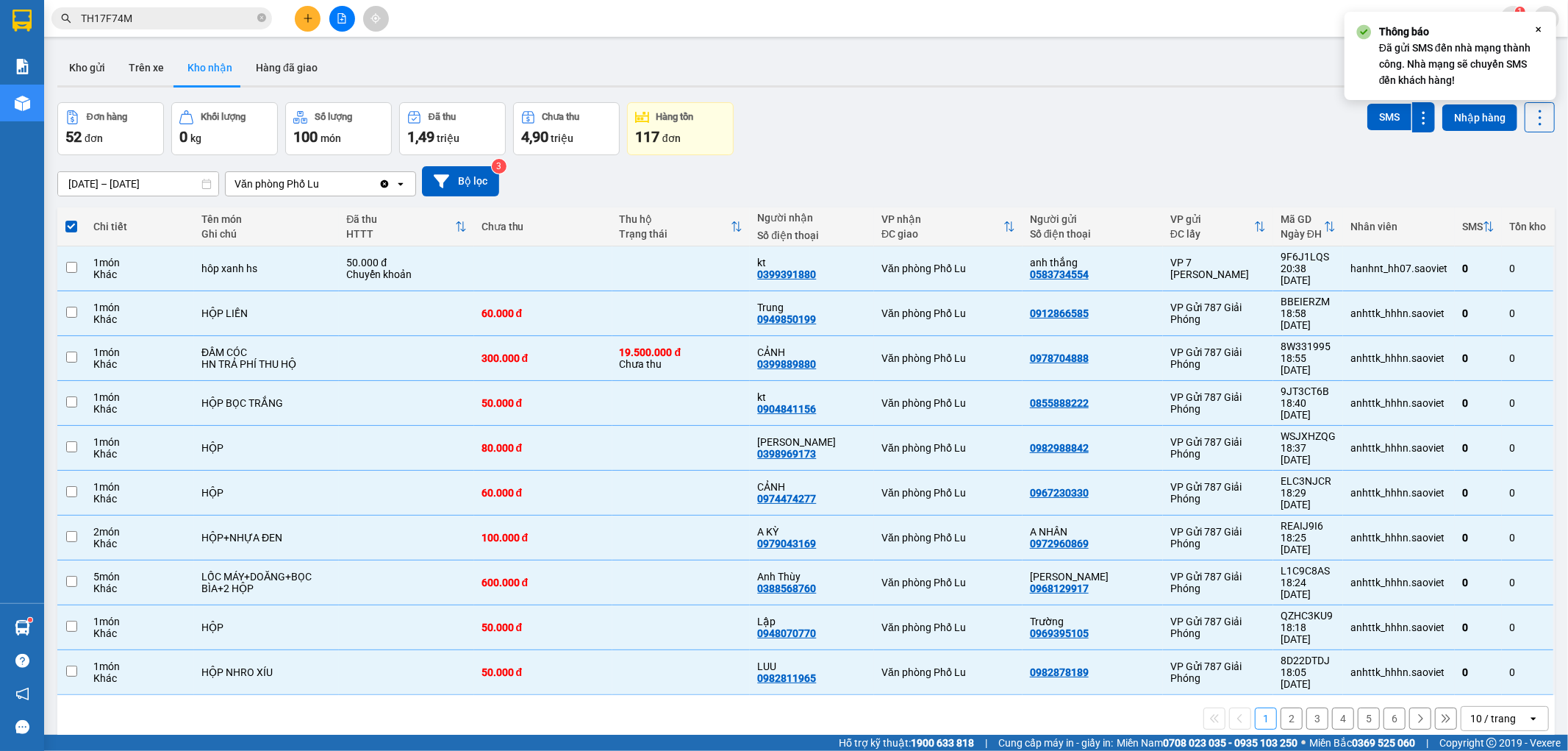
checkbox input "false"
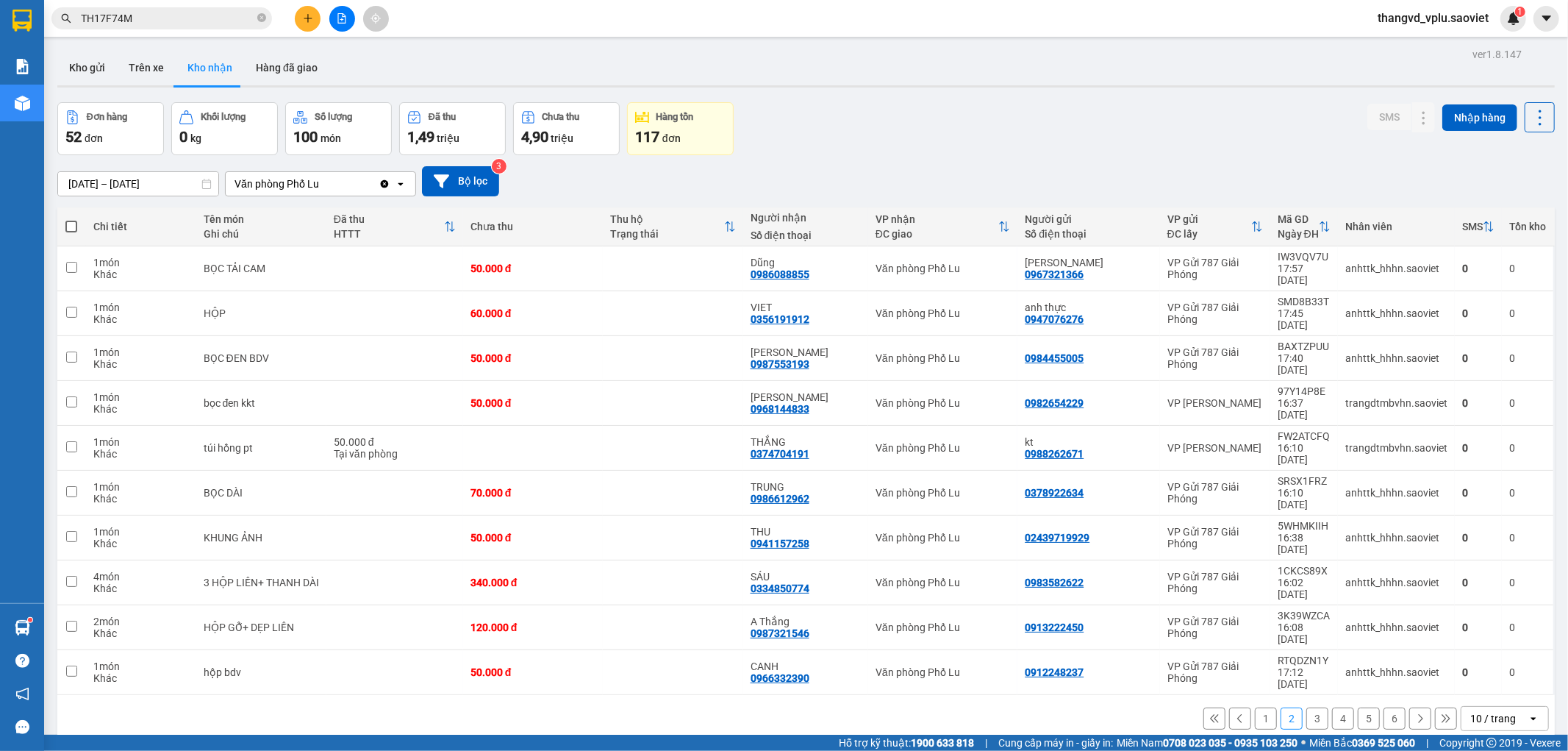
click at [66, 220] on span at bounding box center [72, 226] width 11 height 11
click at [72, 219] on input "checkbox" at bounding box center [72, 219] width 0 height 0
checkbox input "true"
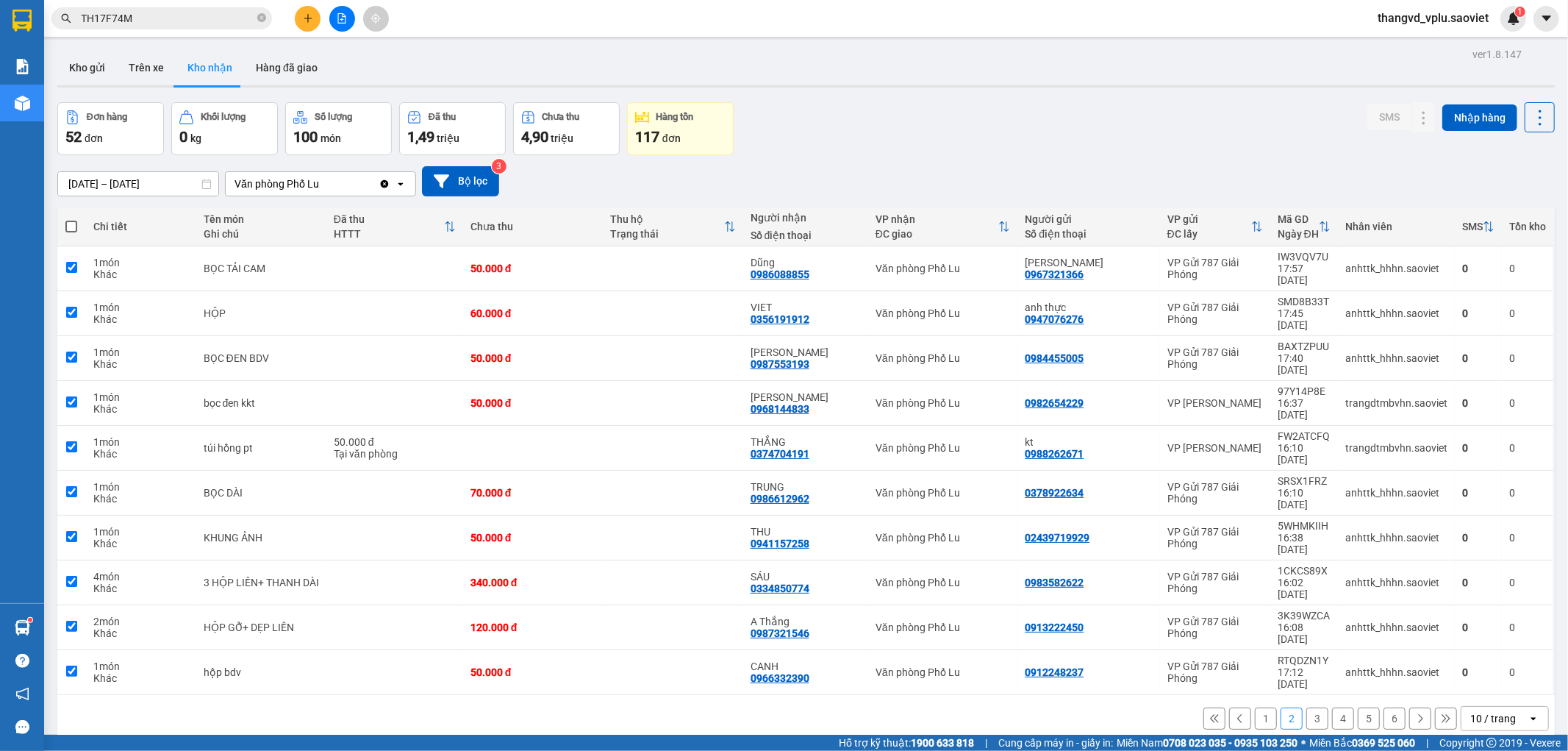
checkbox input "true"
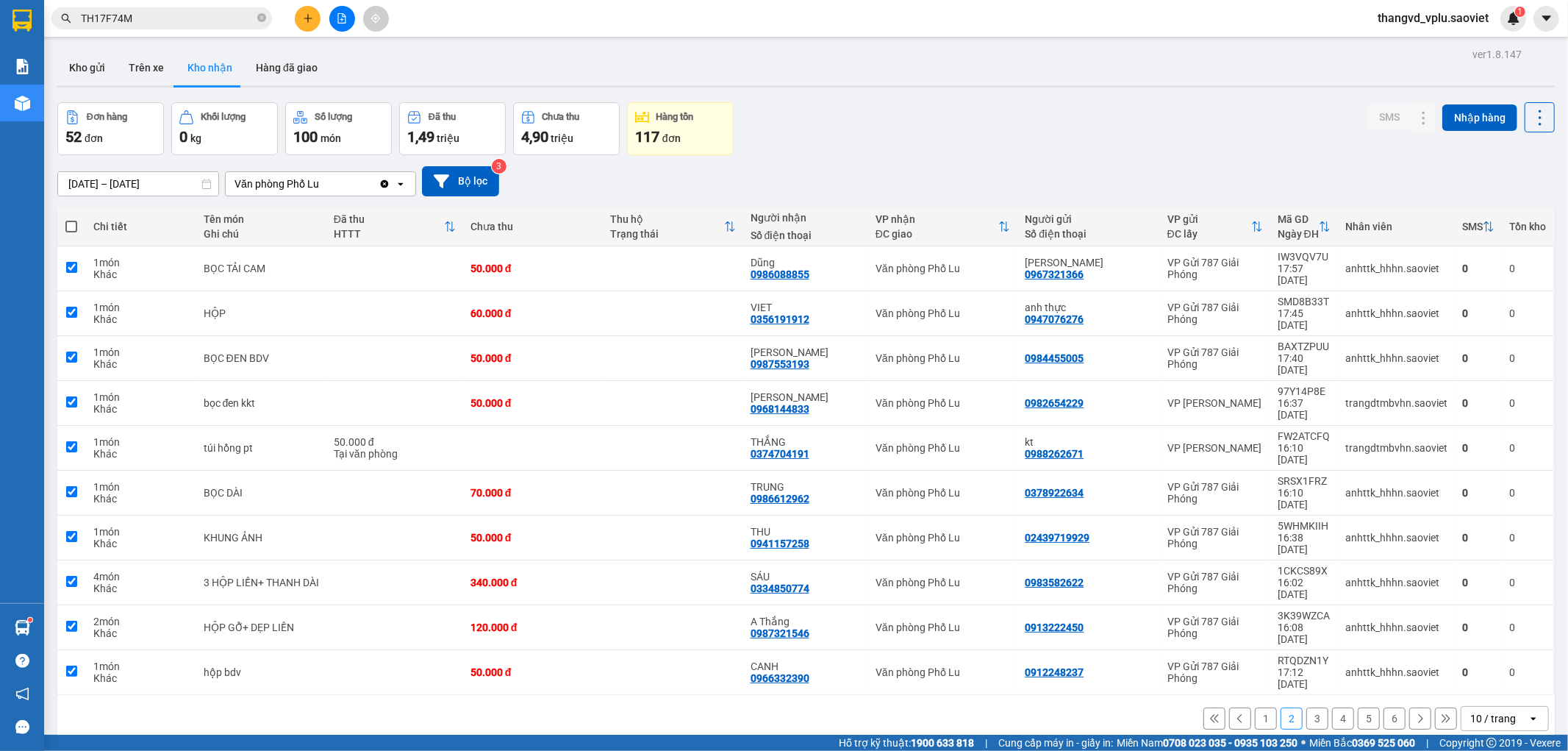
checkbox input "true"
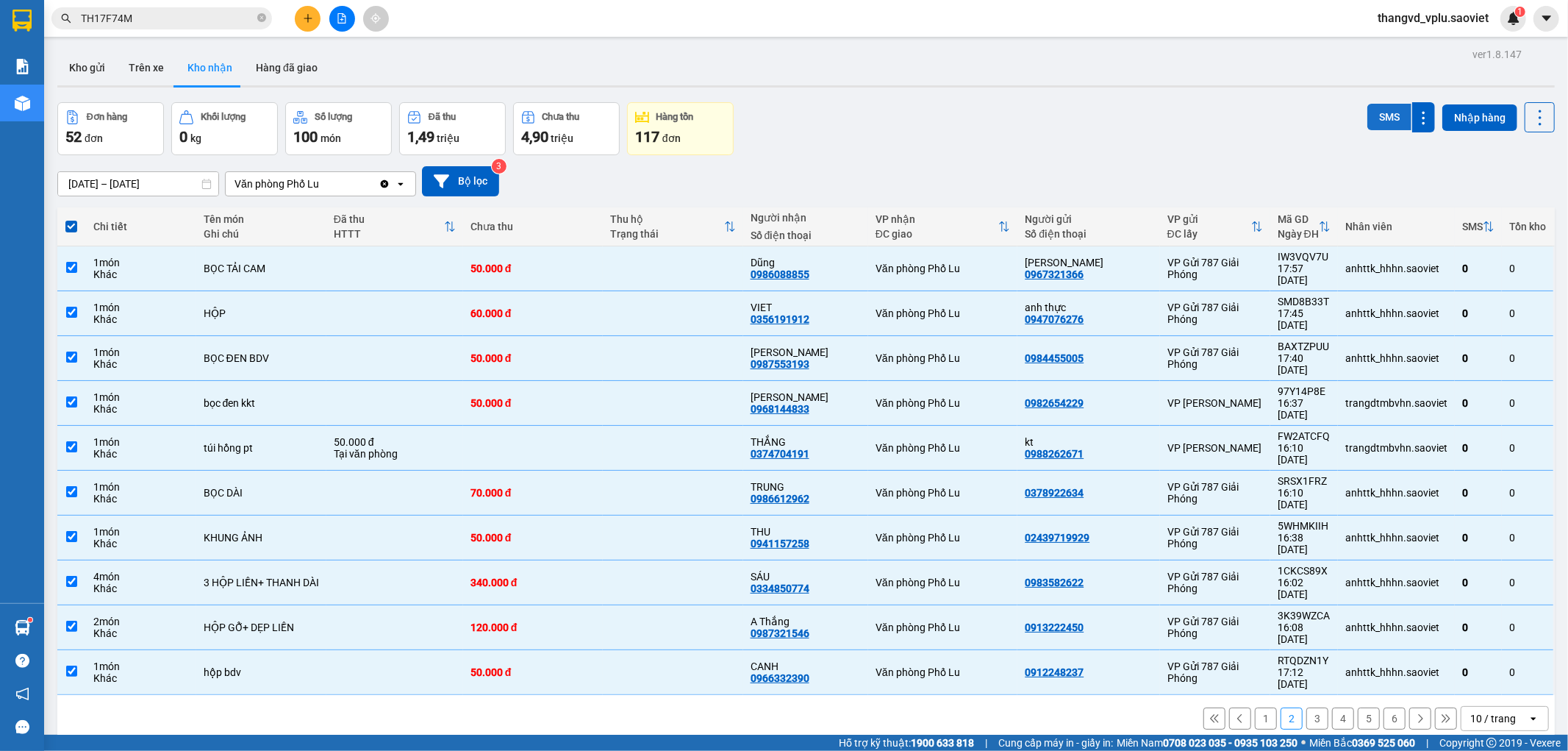
click at [1368, 109] on button "SMS" at bounding box center [1390, 117] width 44 height 27
click at [1307, 708] on button "3" at bounding box center [1317, 719] width 22 height 22
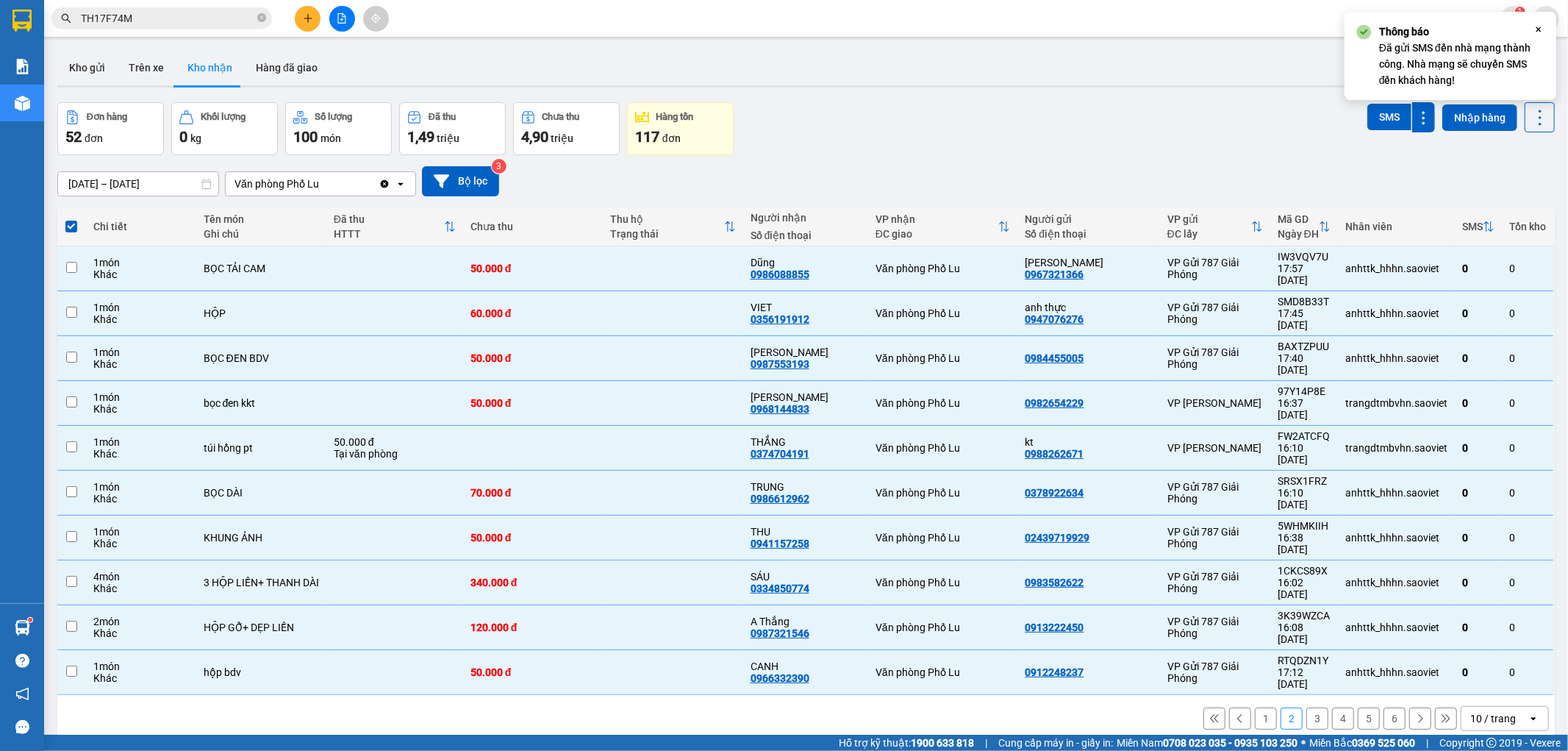
checkbox input "false"
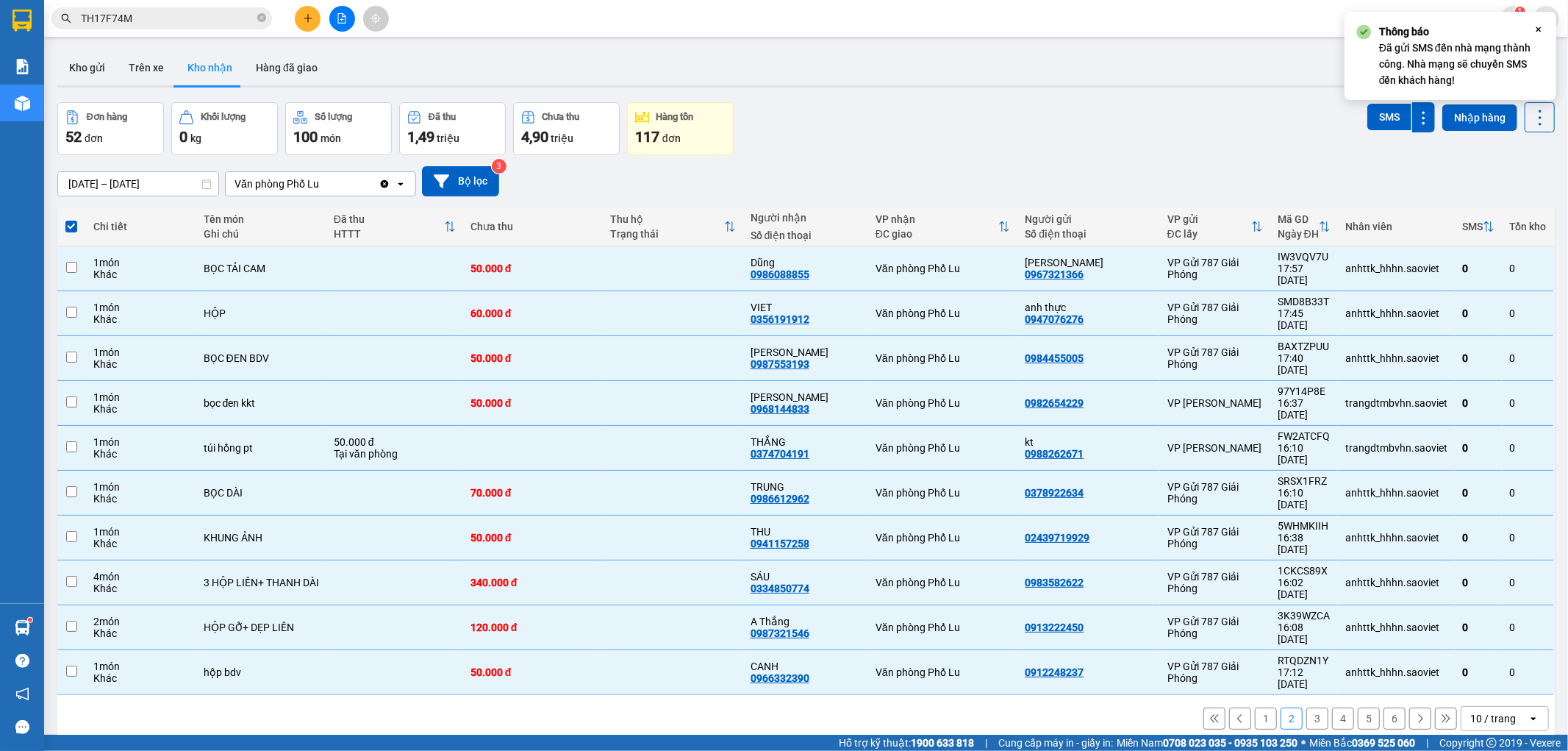
checkbox input "false"
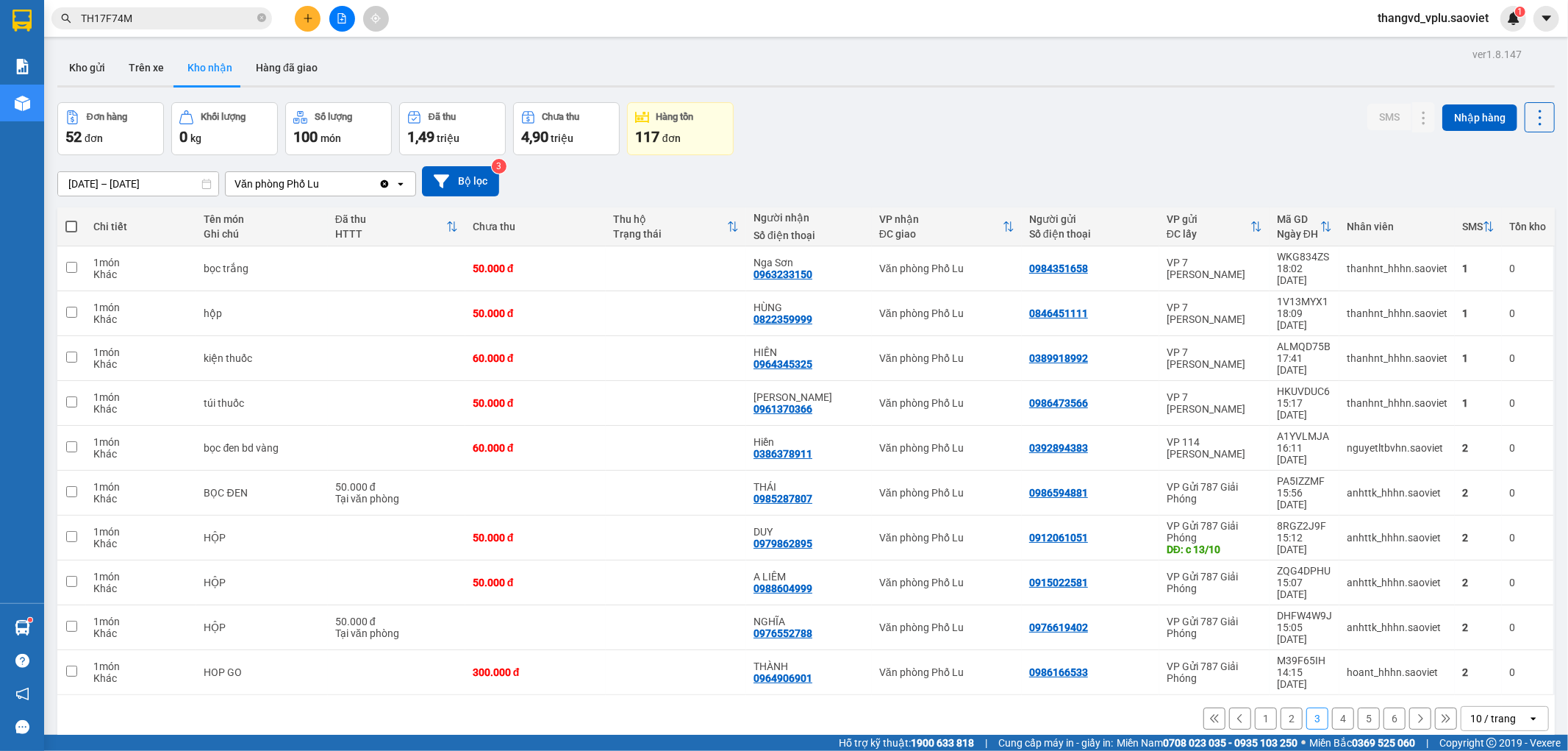
click at [1285, 708] on button "2" at bounding box center [1291, 719] width 22 height 22
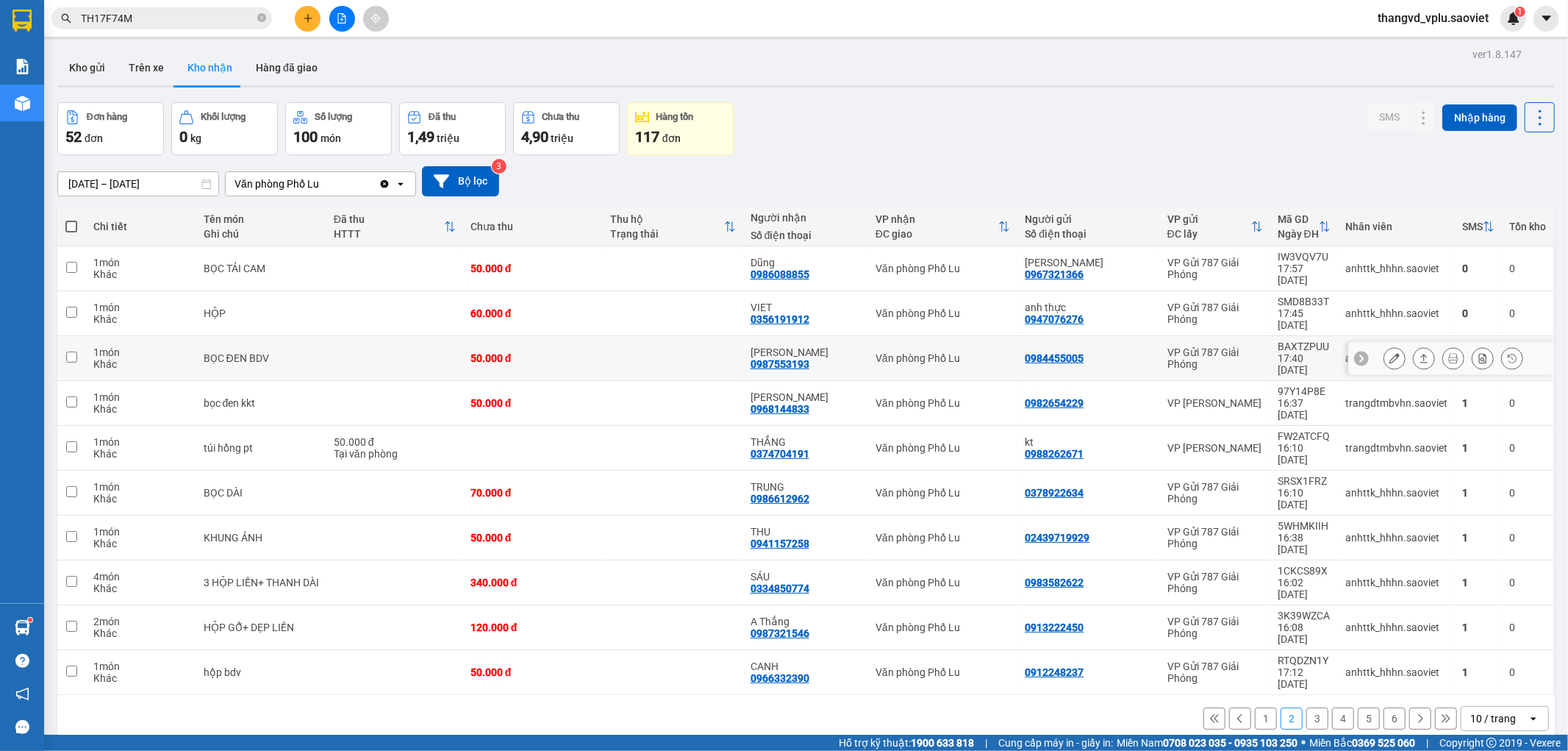
click at [382, 336] on td at bounding box center [394, 358] width 136 height 45
checkbox input "true"
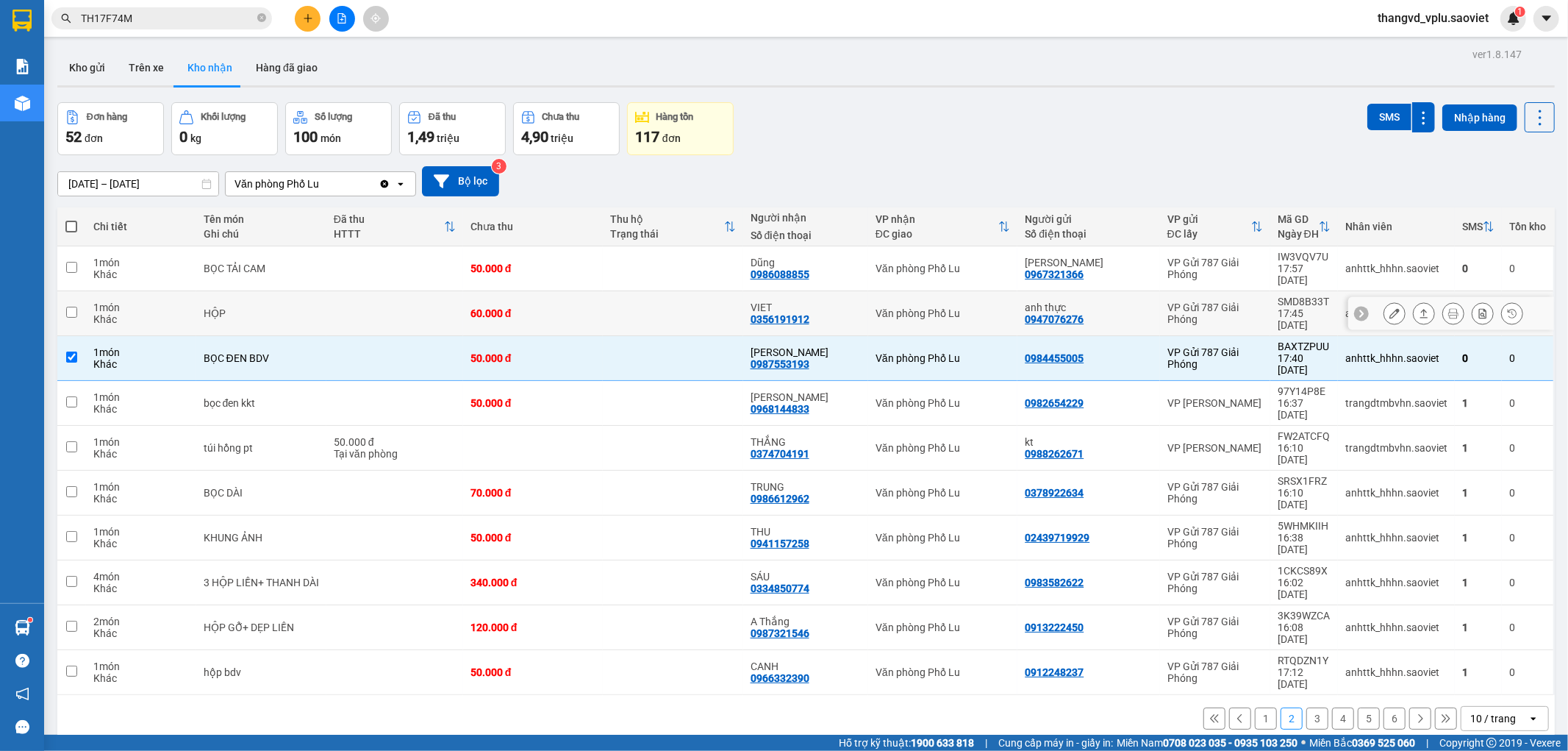
click at [367, 291] on td at bounding box center [394, 313] width 136 height 45
checkbox input "true"
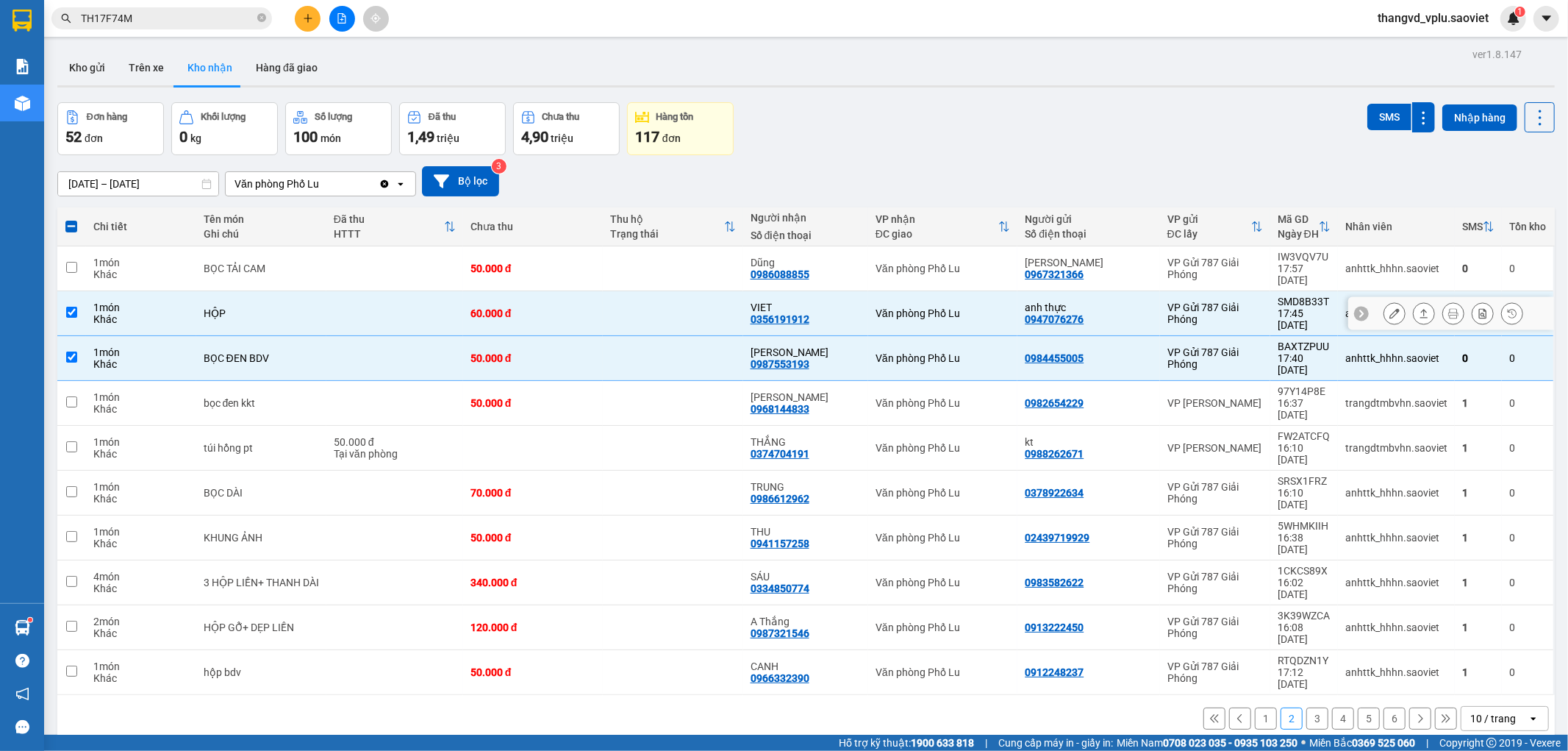
click at [362, 268] on td at bounding box center [394, 268] width 136 height 45
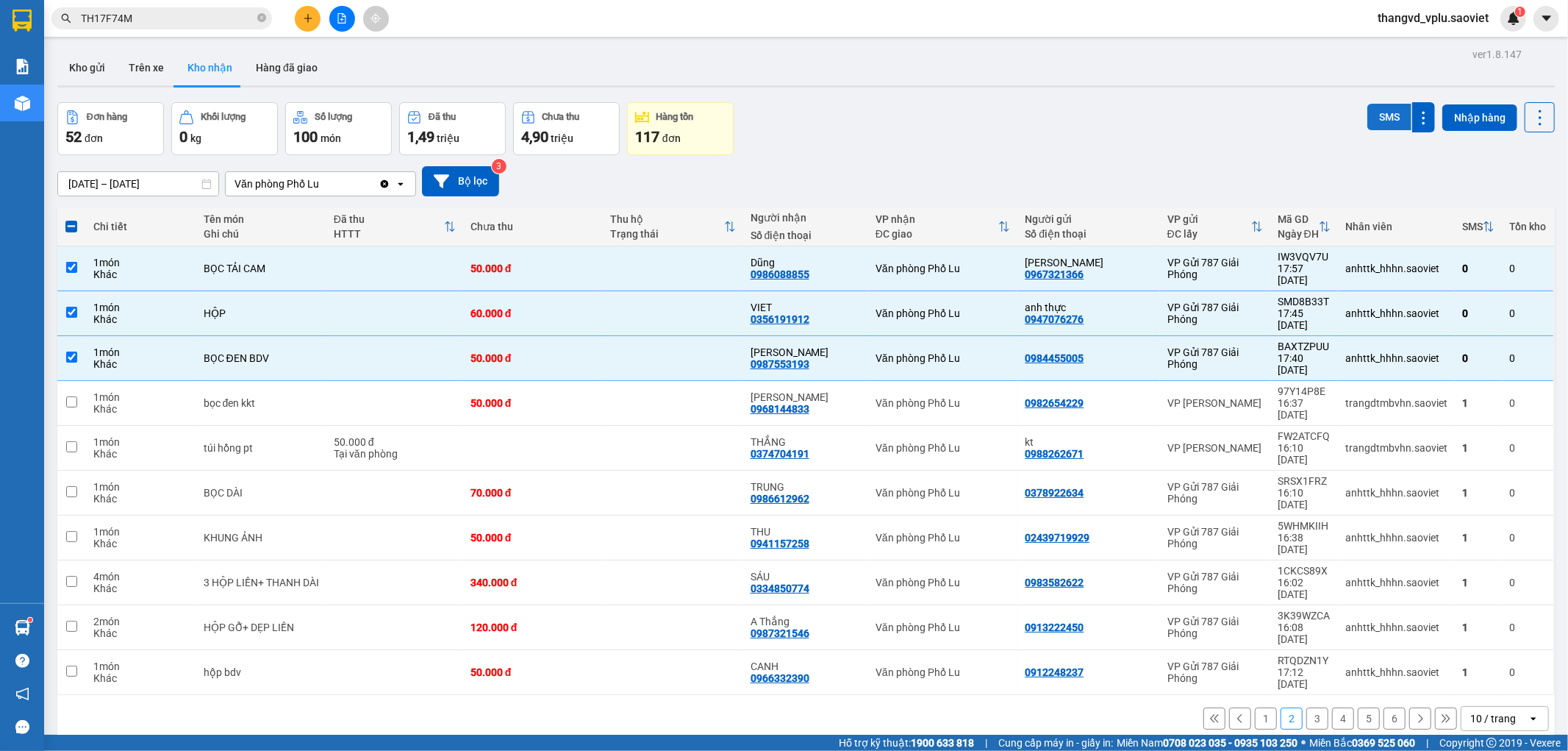
click at [1372, 107] on button "SMS" at bounding box center [1390, 117] width 44 height 27
click at [1257, 708] on button "1" at bounding box center [1266, 719] width 22 height 22
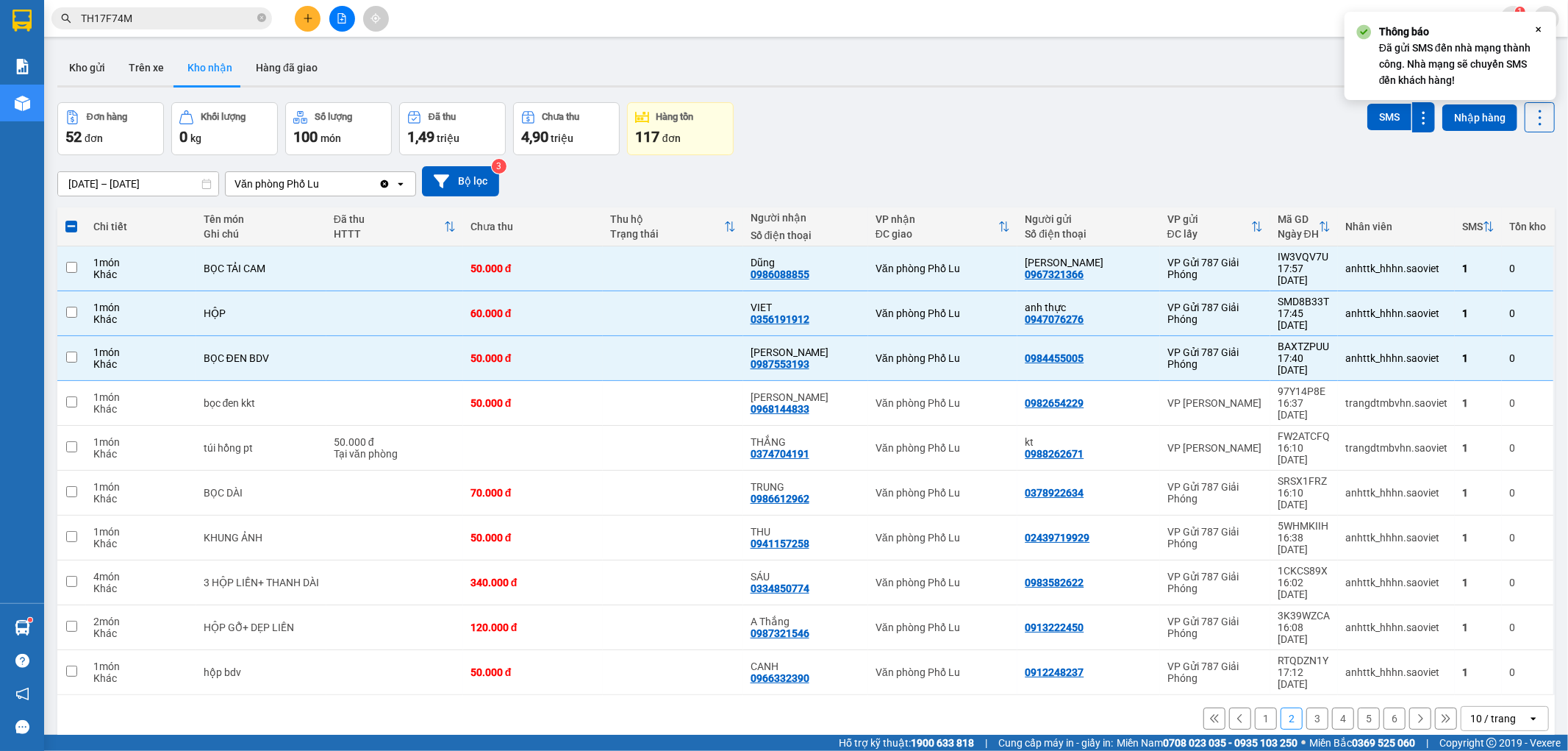
checkbox input "false"
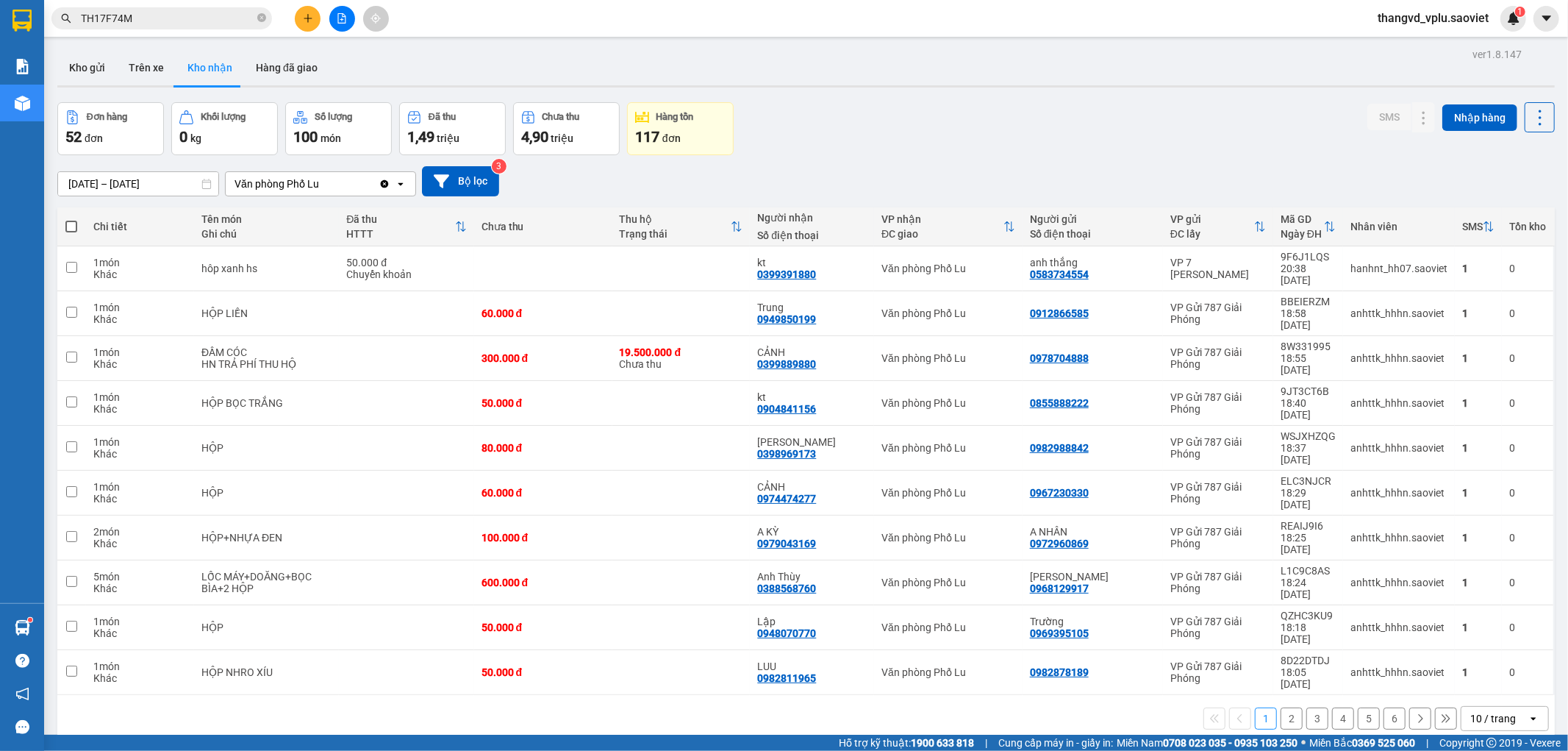
click at [1281, 708] on button "2" at bounding box center [1291, 719] width 22 height 22
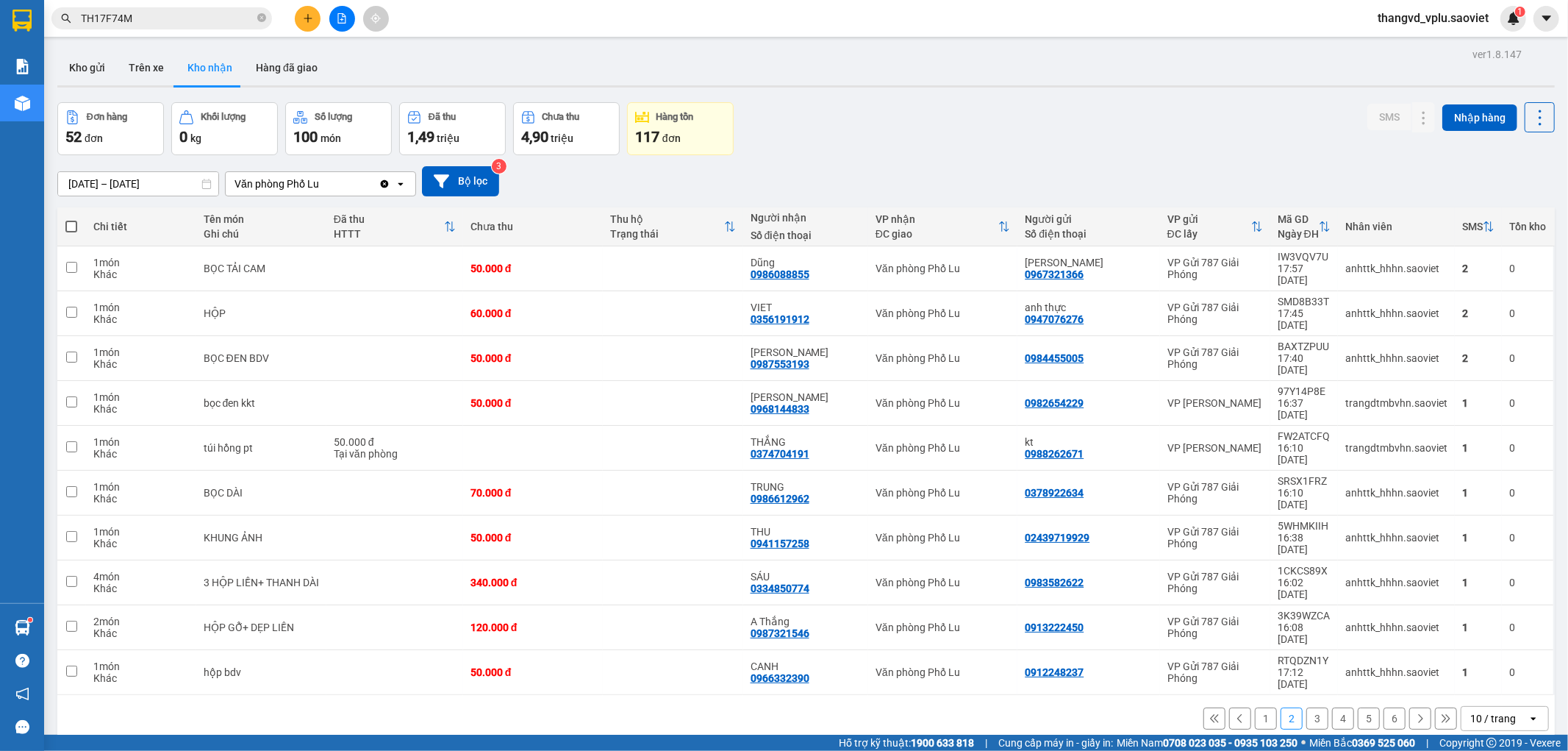
click at [1307, 708] on button "3" at bounding box center [1317, 719] width 22 height 22
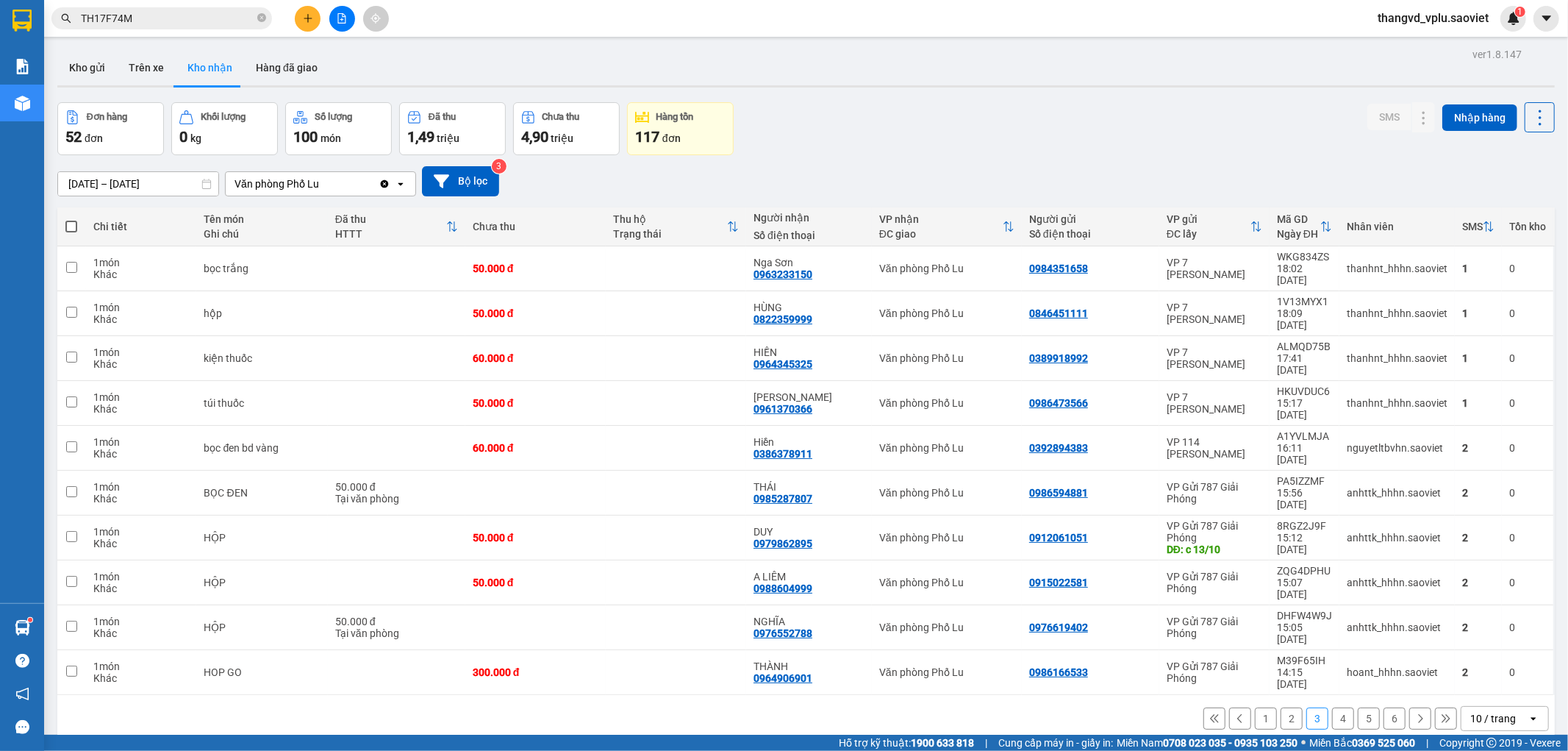
click at [1255, 708] on button "1" at bounding box center [1266, 719] width 22 height 22
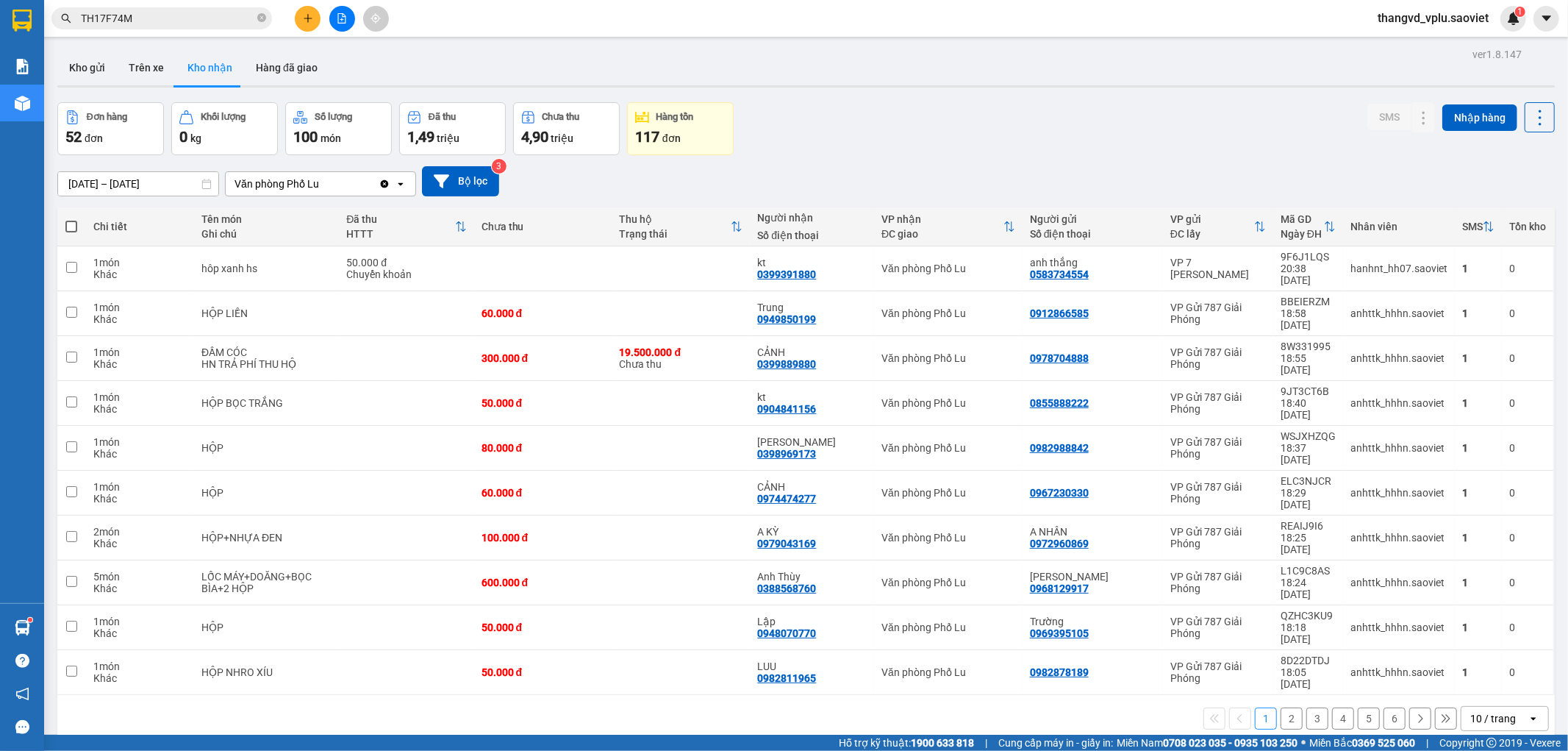
click at [75, 230] on span at bounding box center [72, 226] width 11 height 11
click at [72, 219] on input "checkbox" at bounding box center [72, 219] width 0 height 0
checkbox input "true"
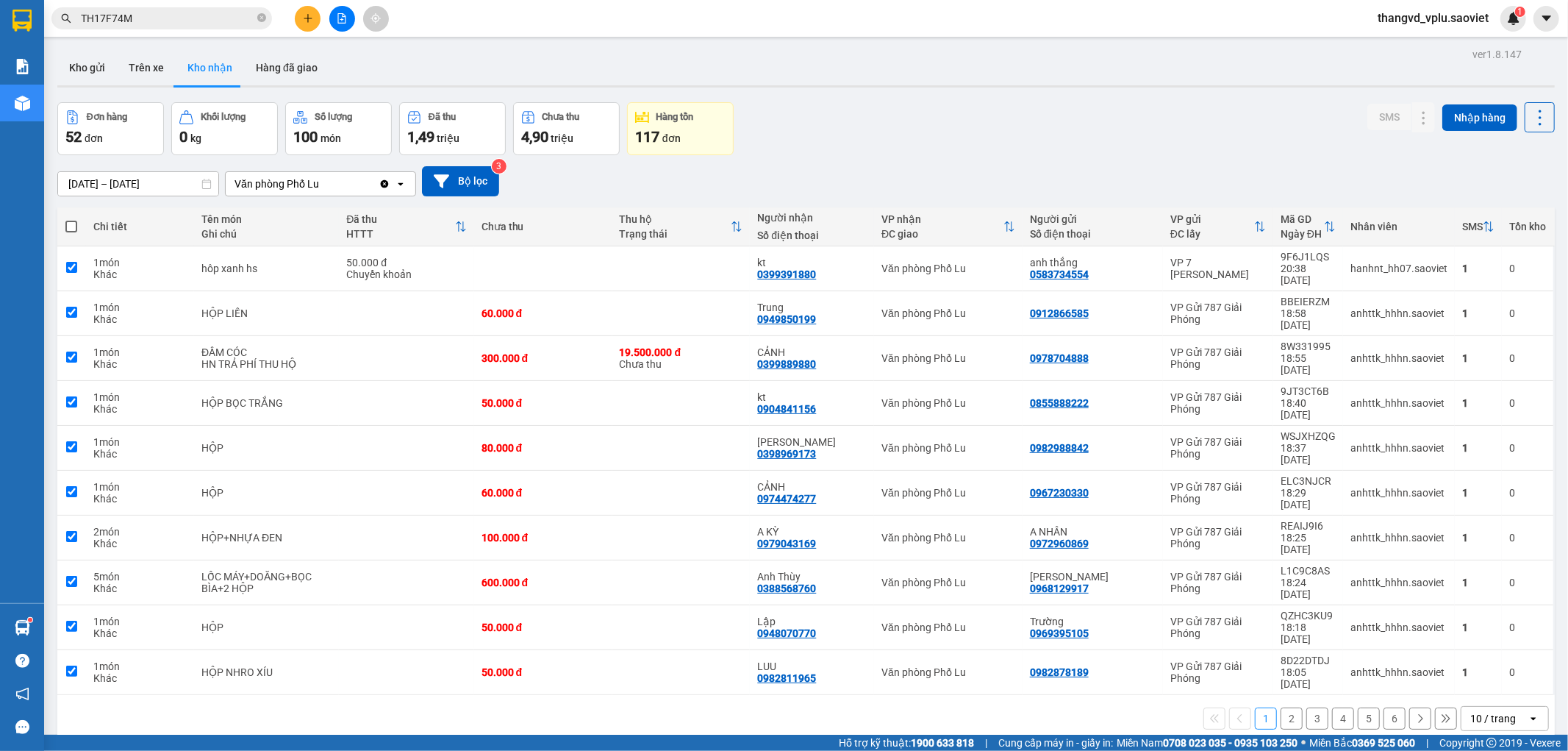
checkbox input "true"
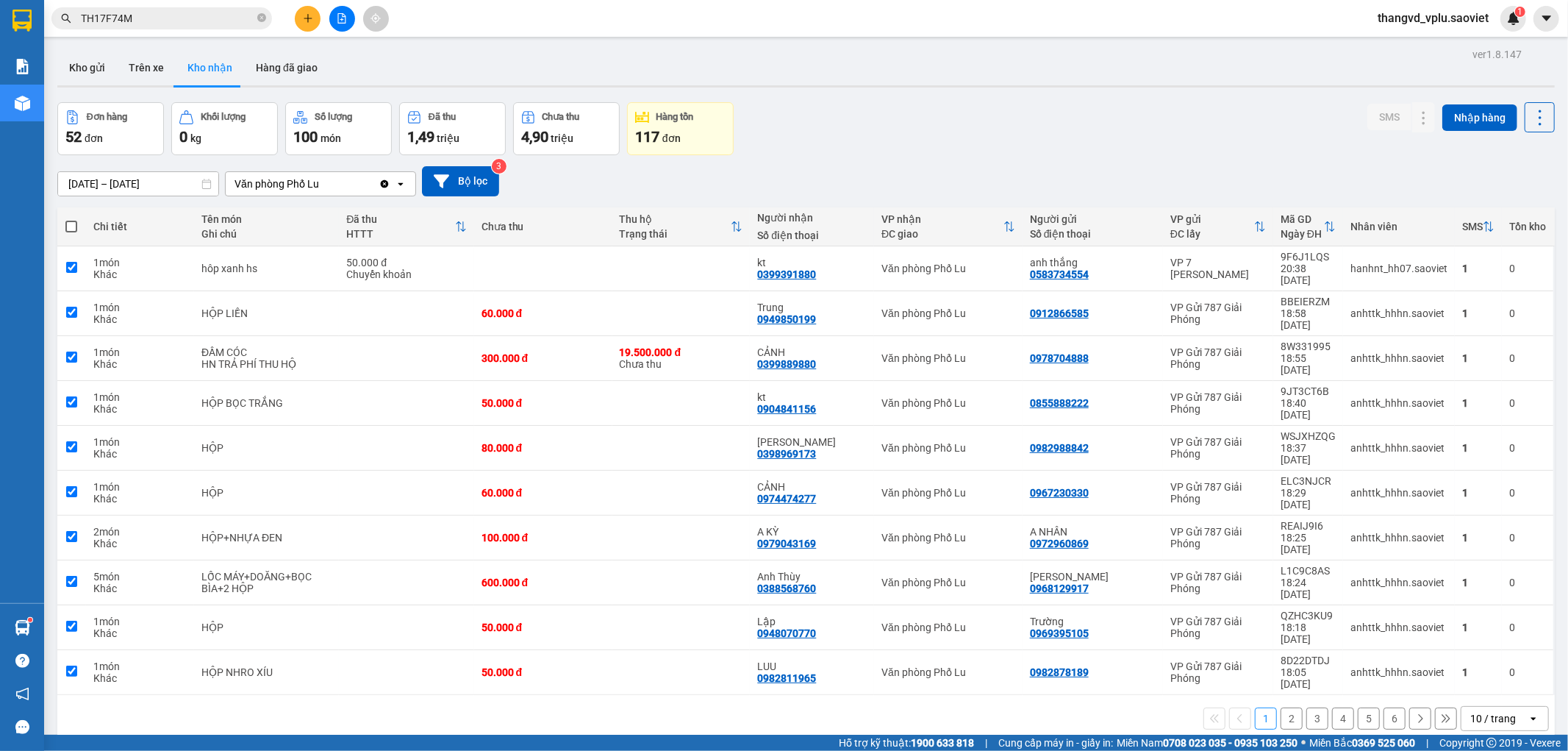
checkbox input "true"
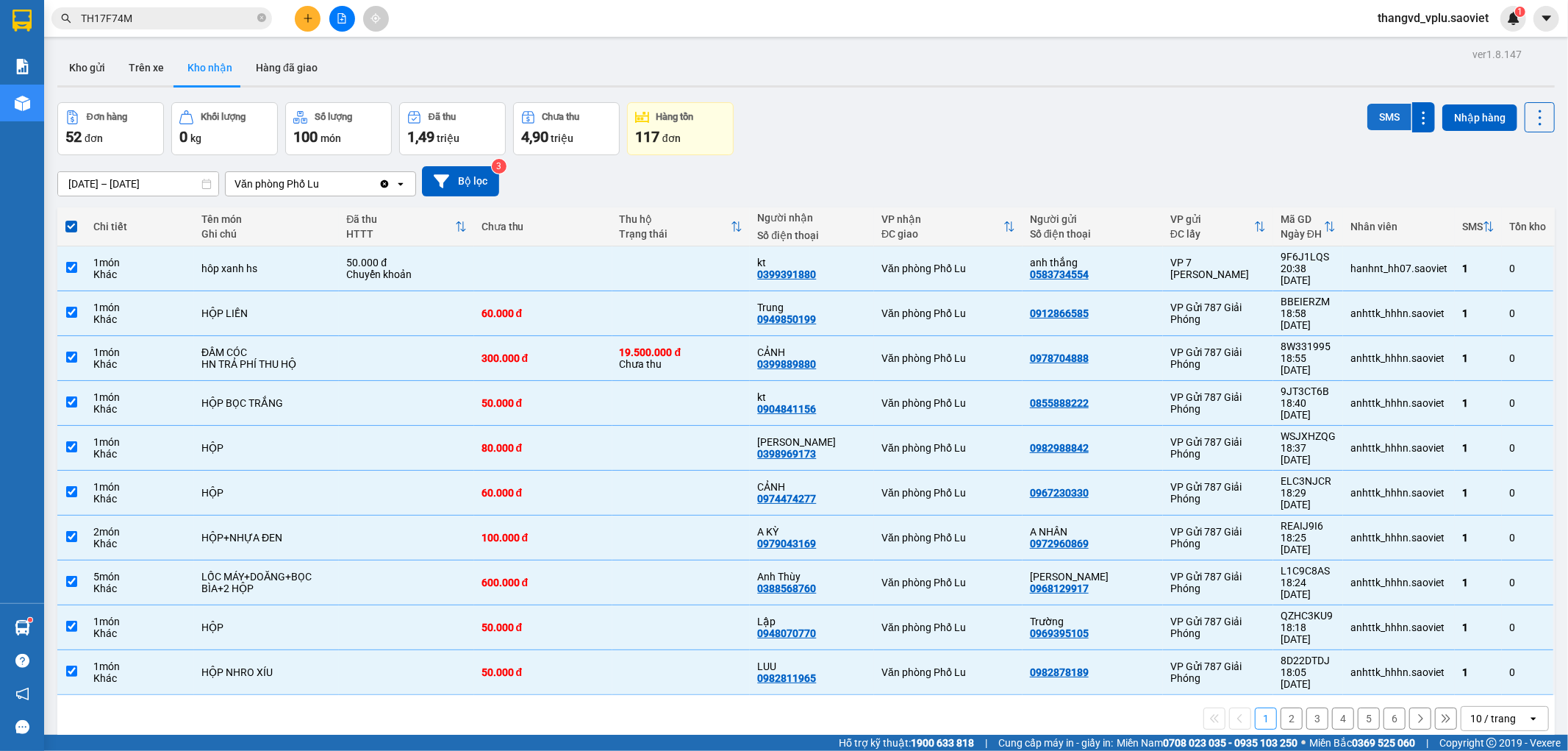
click at [1372, 114] on button "SMS" at bounding box center [1390, 117] width 44 height 27
